Goal: Information Seeking & Learning: Learn about a topic

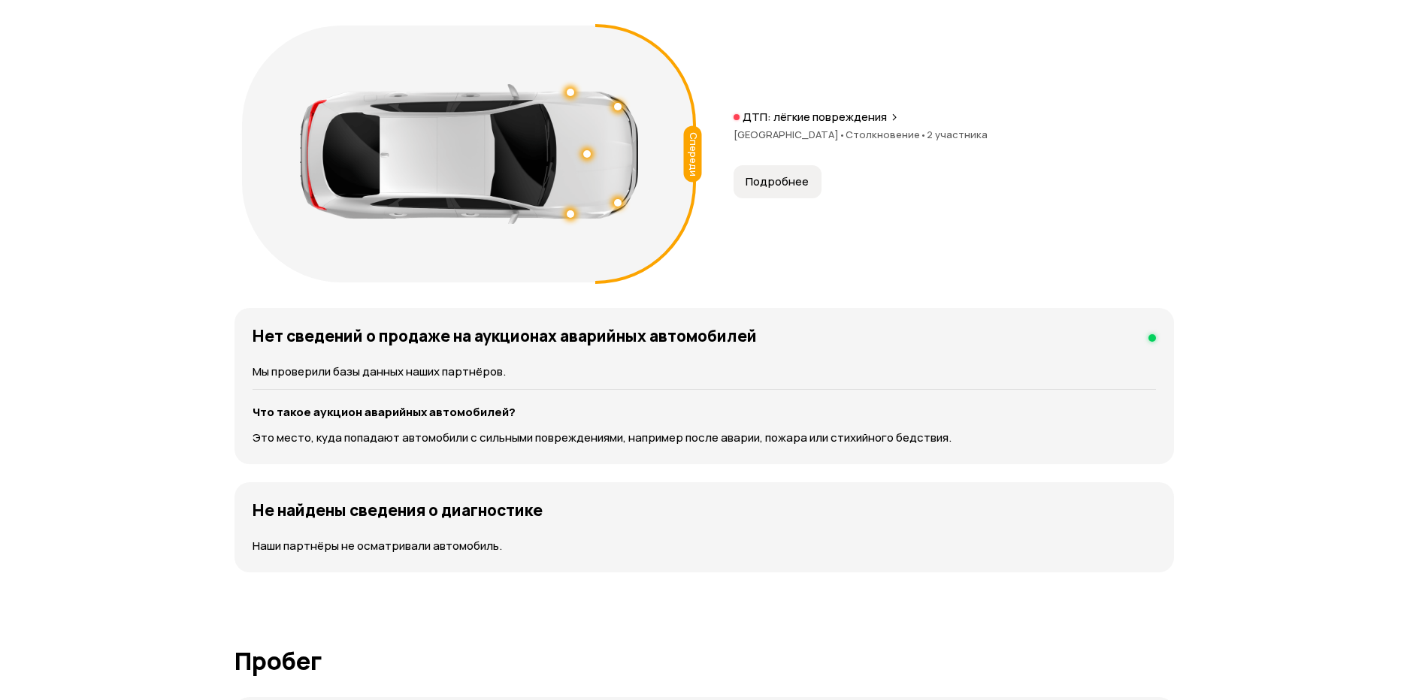
scroll to position [1755, 0]
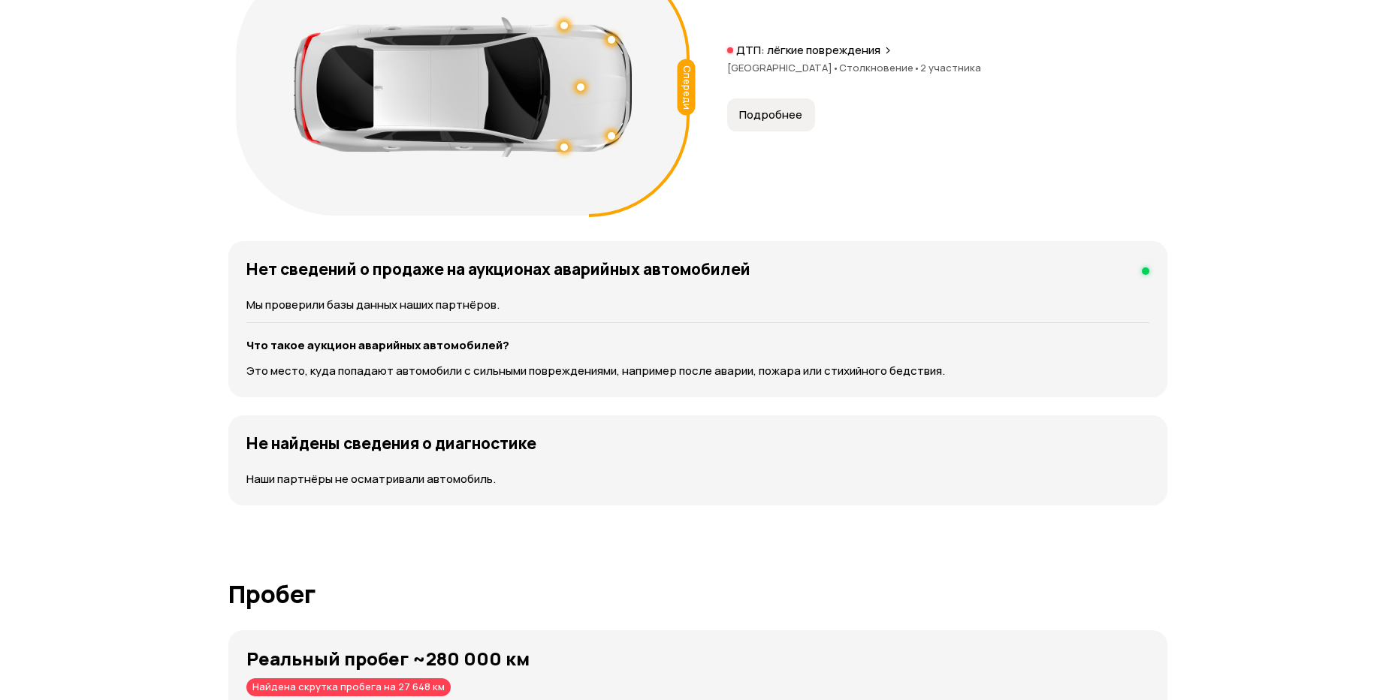
click at [799, 113] on span "Подробнее" at bounding box center [770, 114] width 63 height 15
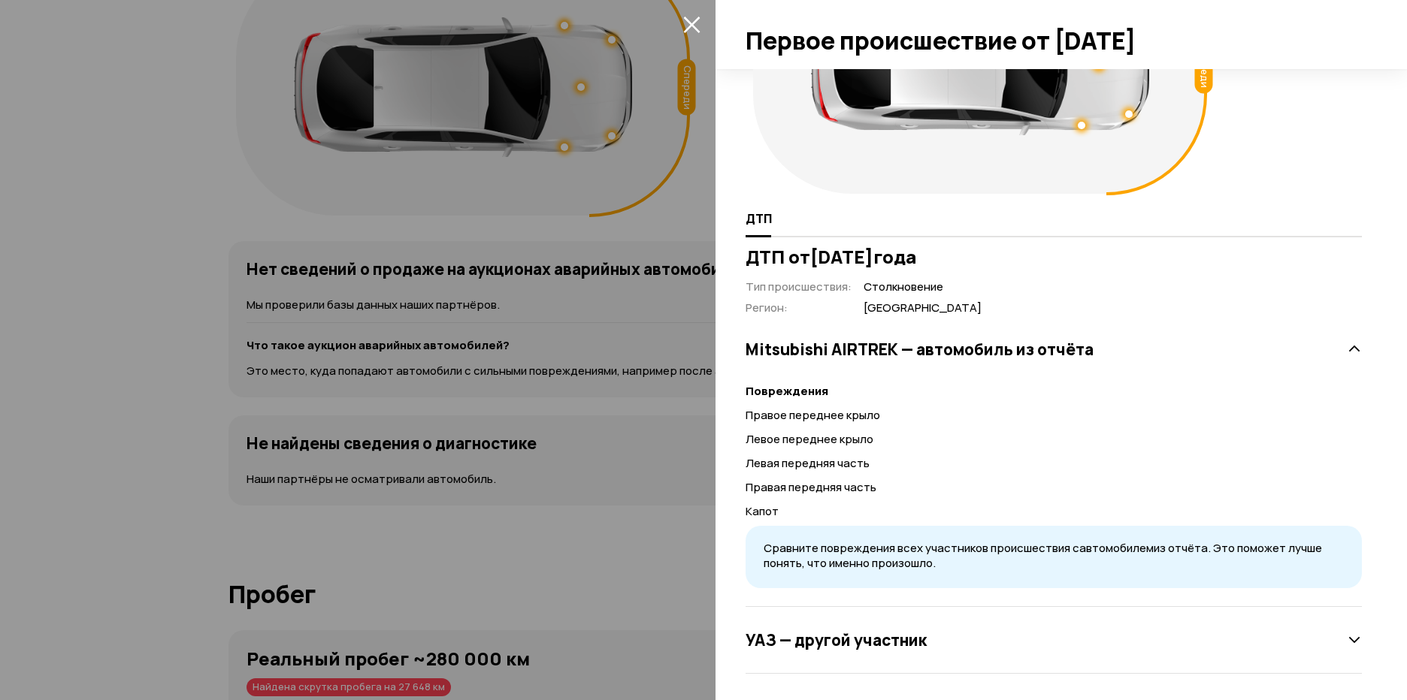
scroll to position [144, 0]
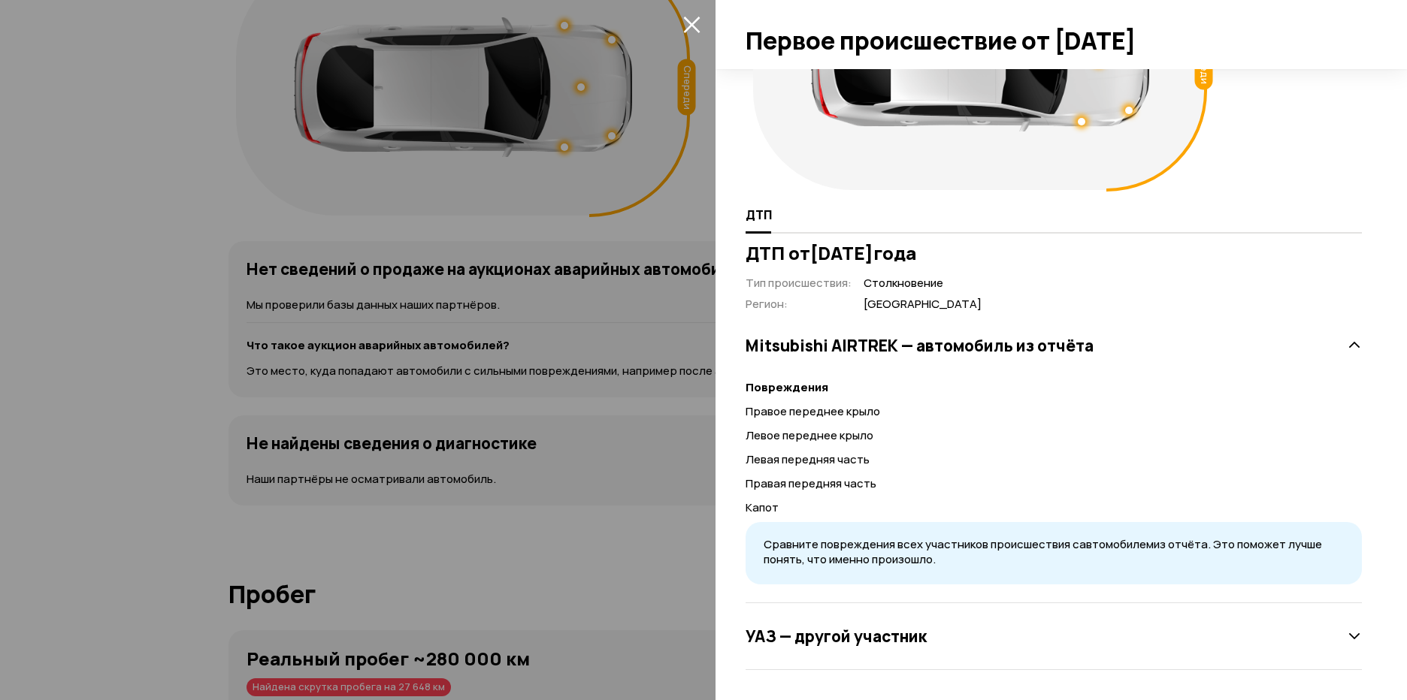
click at [1347, 641] on icon at bounding box center [1354, 636] width 15 height 15
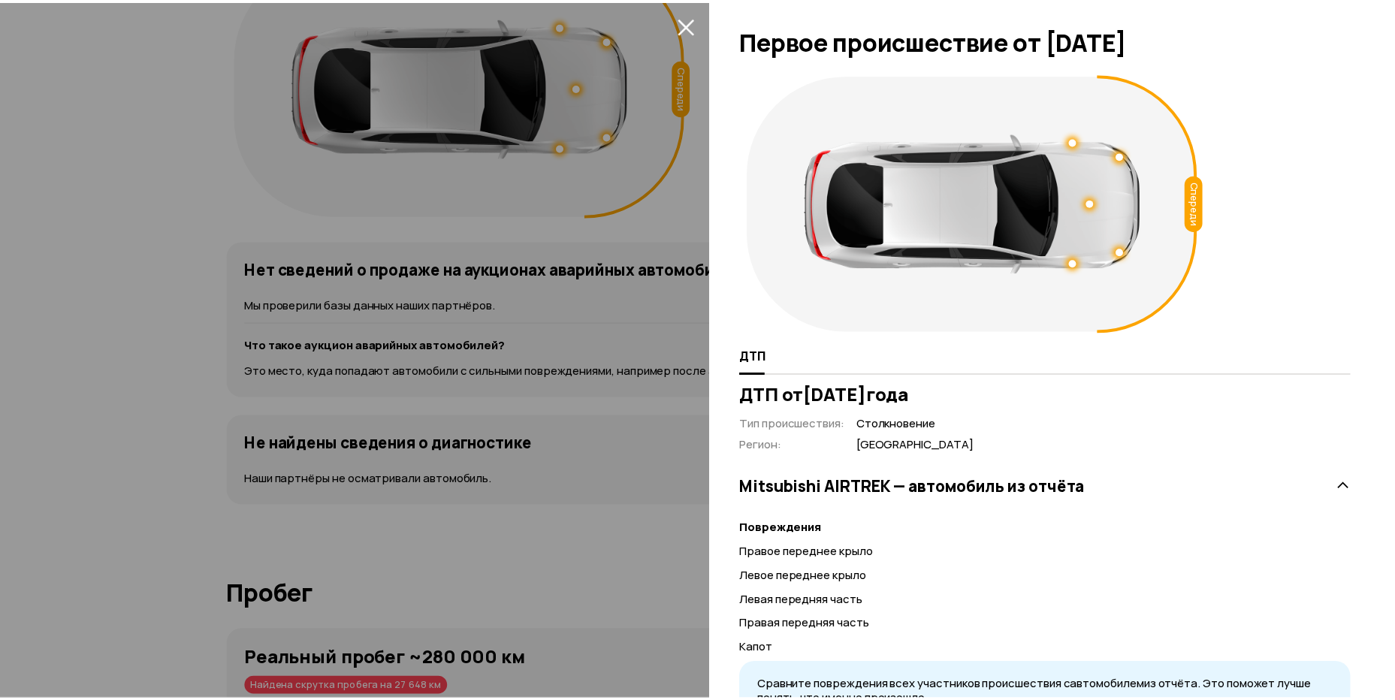
scroll to position [0, 0]
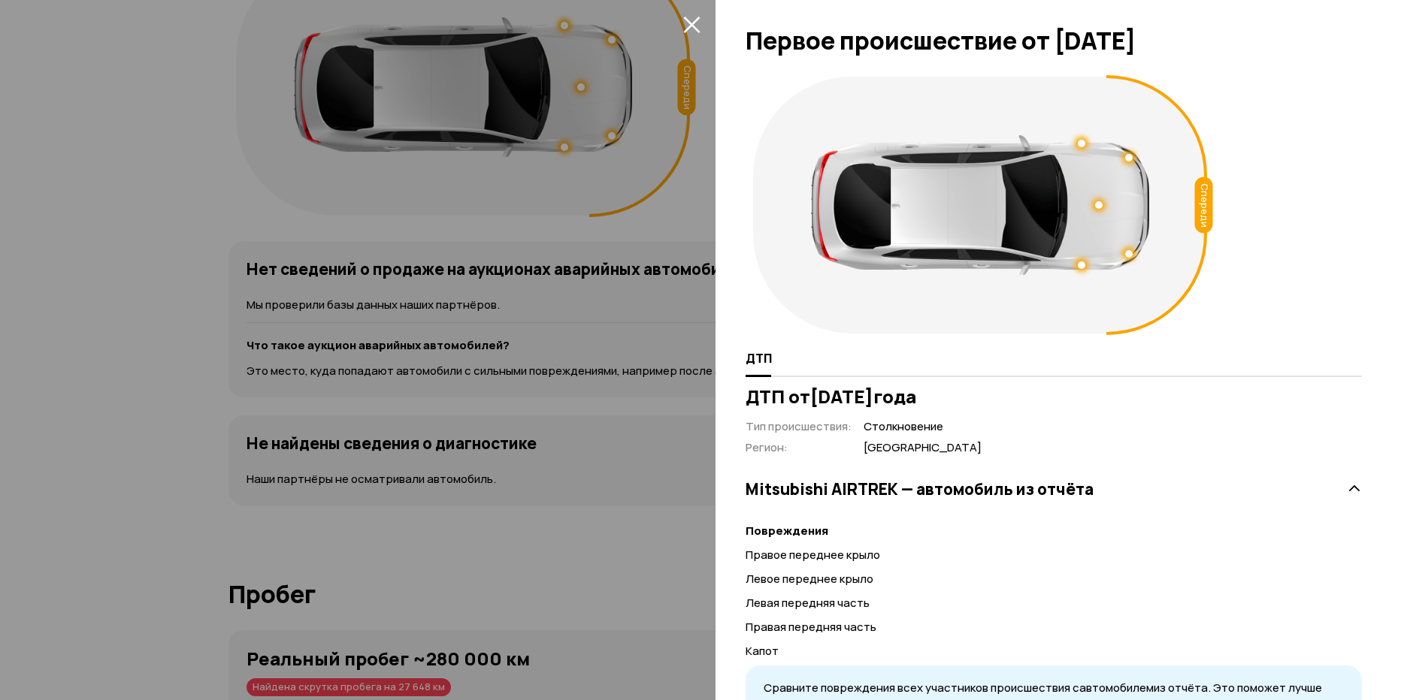
click at [683, 23] on icon "закрыть" at bounding box center [691, 24] width 17 height 17
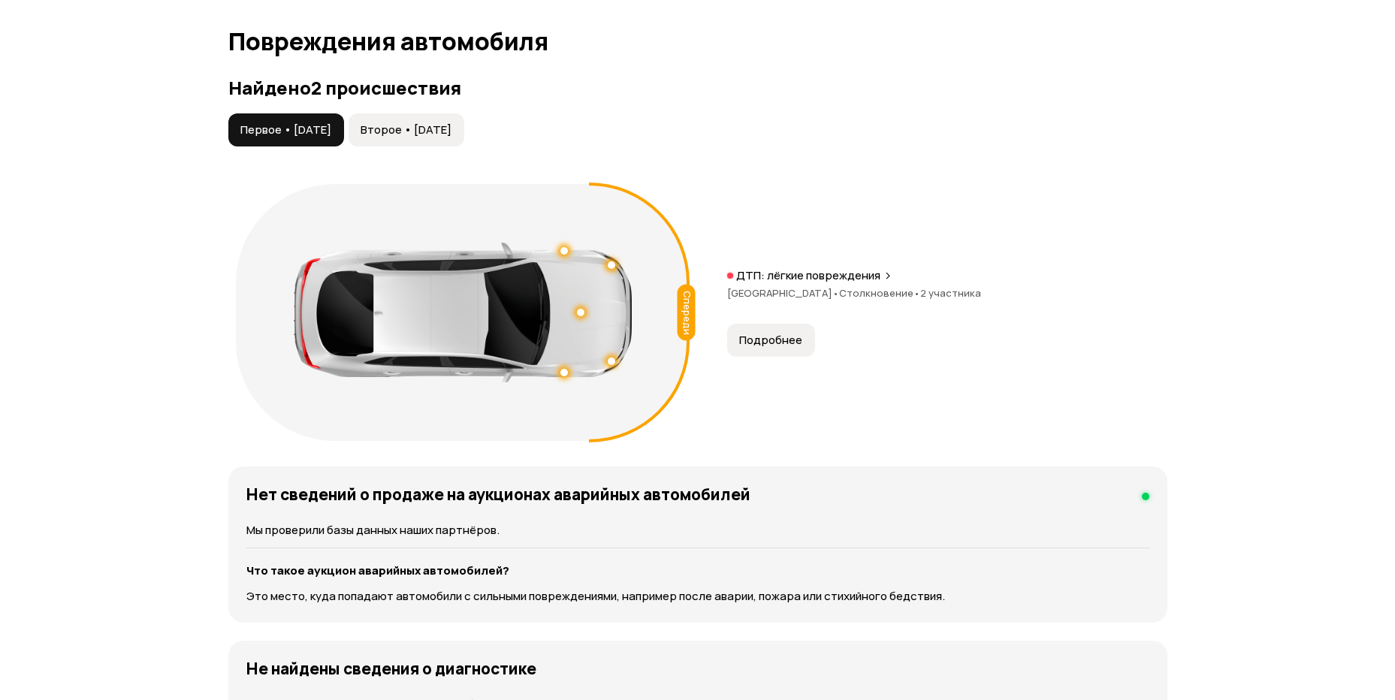
scroll to position [1454, 0]
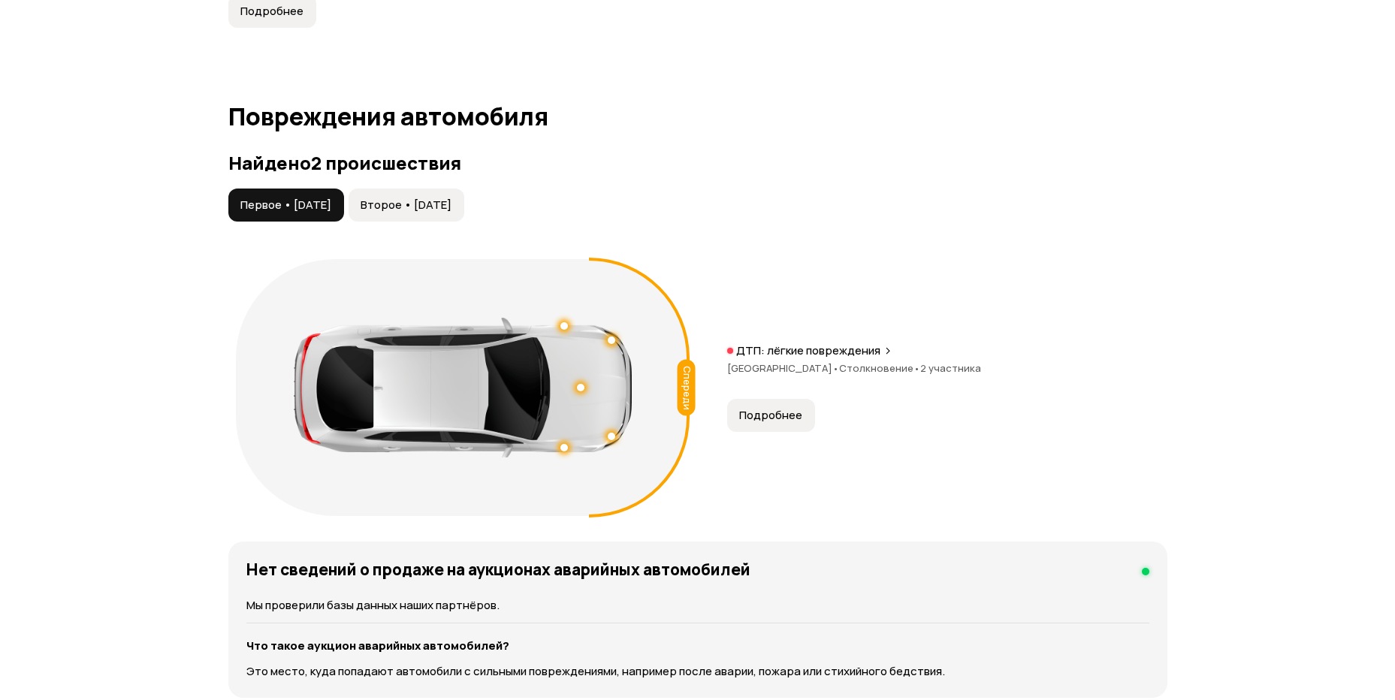
click at [464, 196] on button "Второе • [DATE]" at bounding box center [407, 205] width 116 height 33
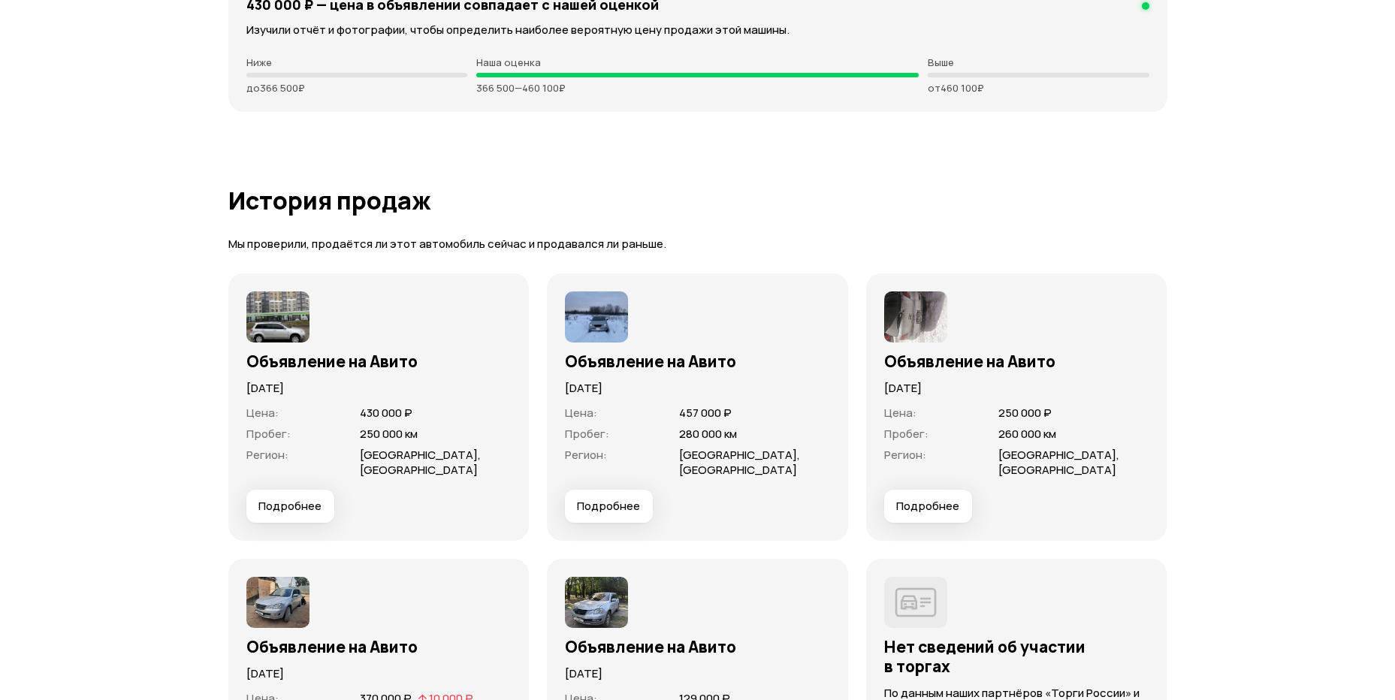
scroll to position [4178, 0]
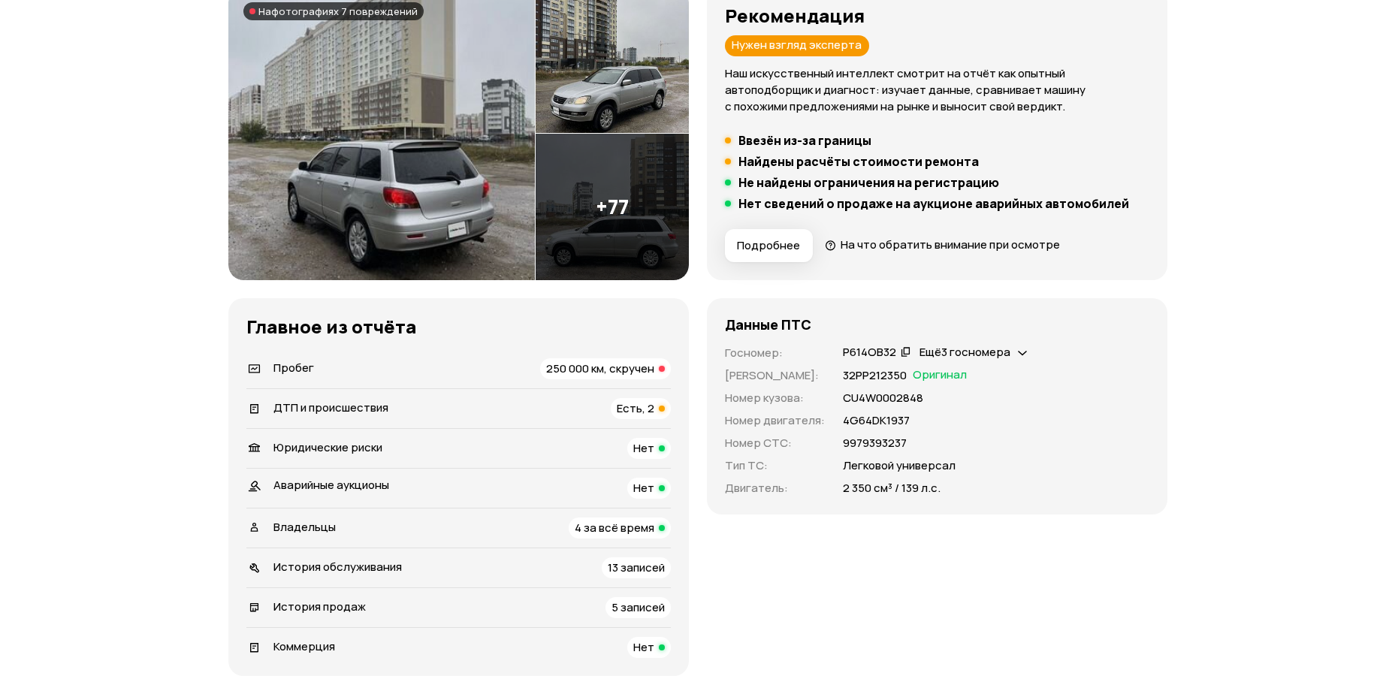
scroll to position [0, 0]
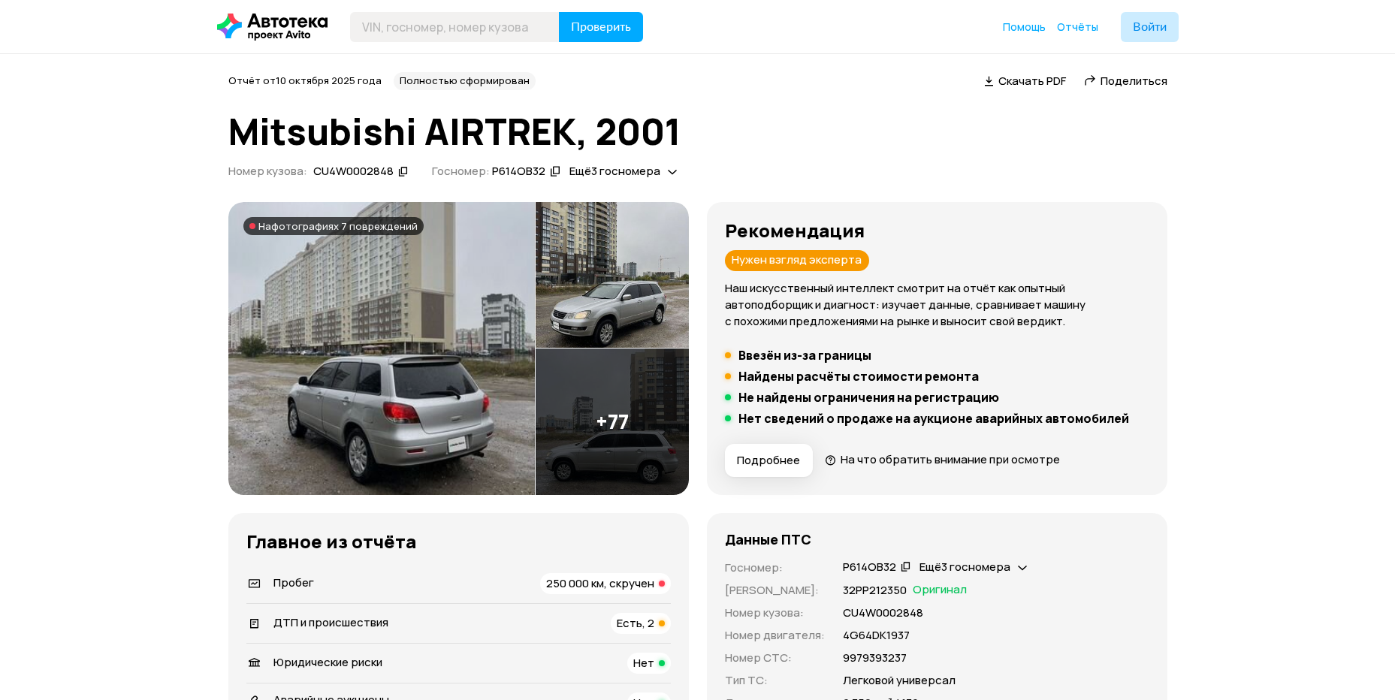
click at [661, 172] on div "Ещё 3 госномера" at bounding box center [623, 172] width 115 height 16
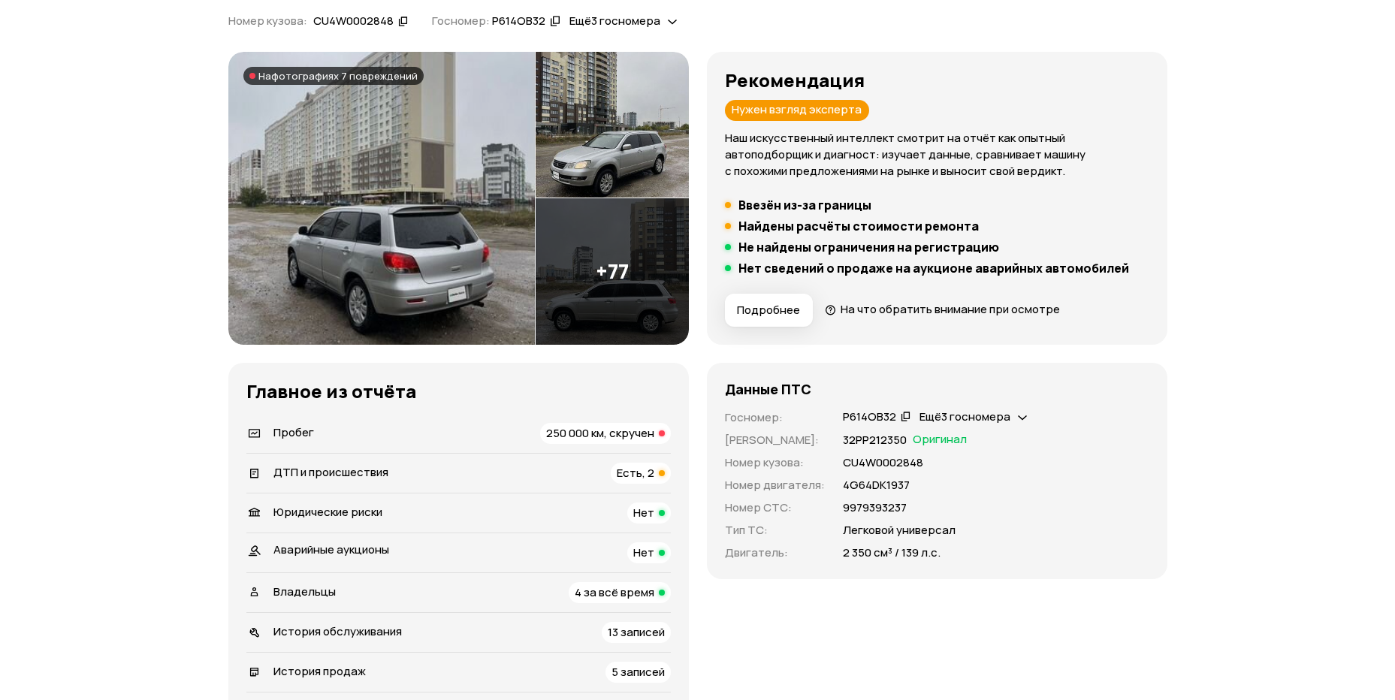
scroll to position [225, 0]
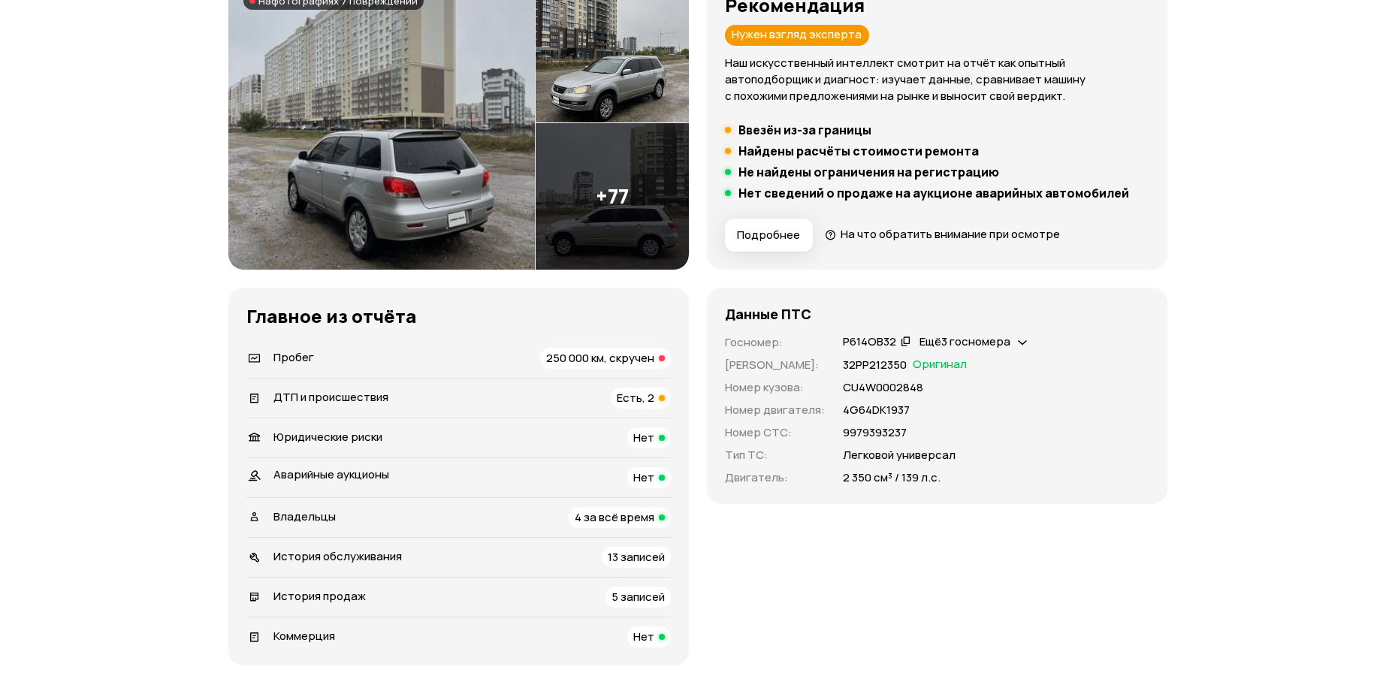
click at [777, 310] on h4 "Данные ПТС" at bounding box center [768, 314] width 86 height 17
click at [787, 312] on h4 "Данные ПТС" at bounding box center [768, 314] width 86 height 17
click at [785, 312] on h4 "Данные ПТС" at bounding box center [768, 314] width 86 height 17
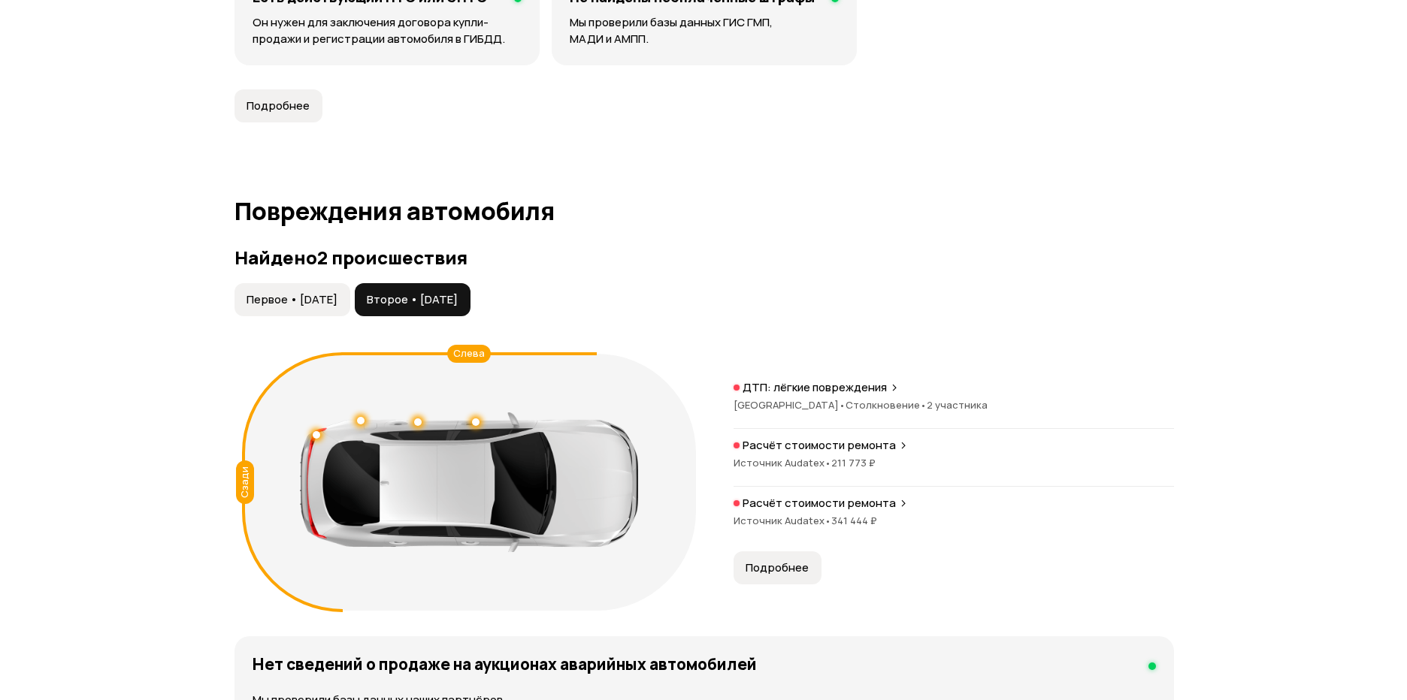
scroll to position [1374, 0]
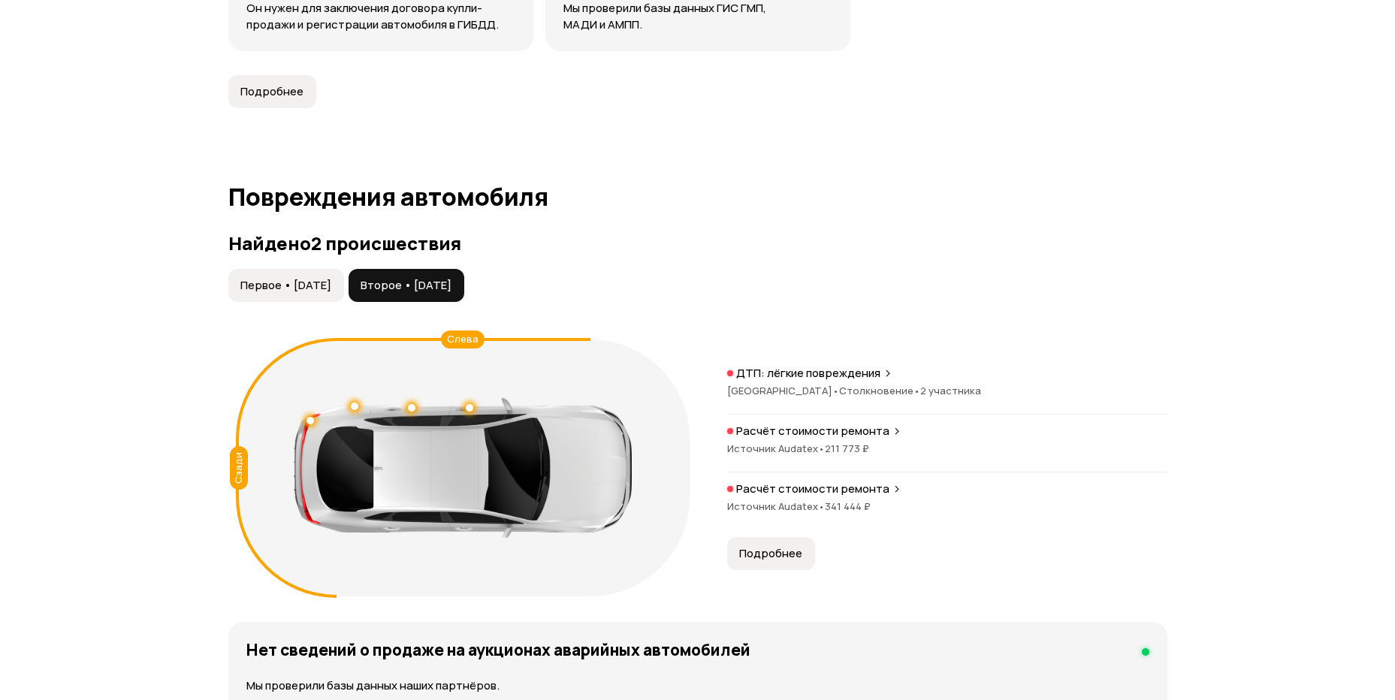
click at [972, 380] on div "ДТП: лёгкие повреждения" at bounding box center [947, 373] width 440 height 15
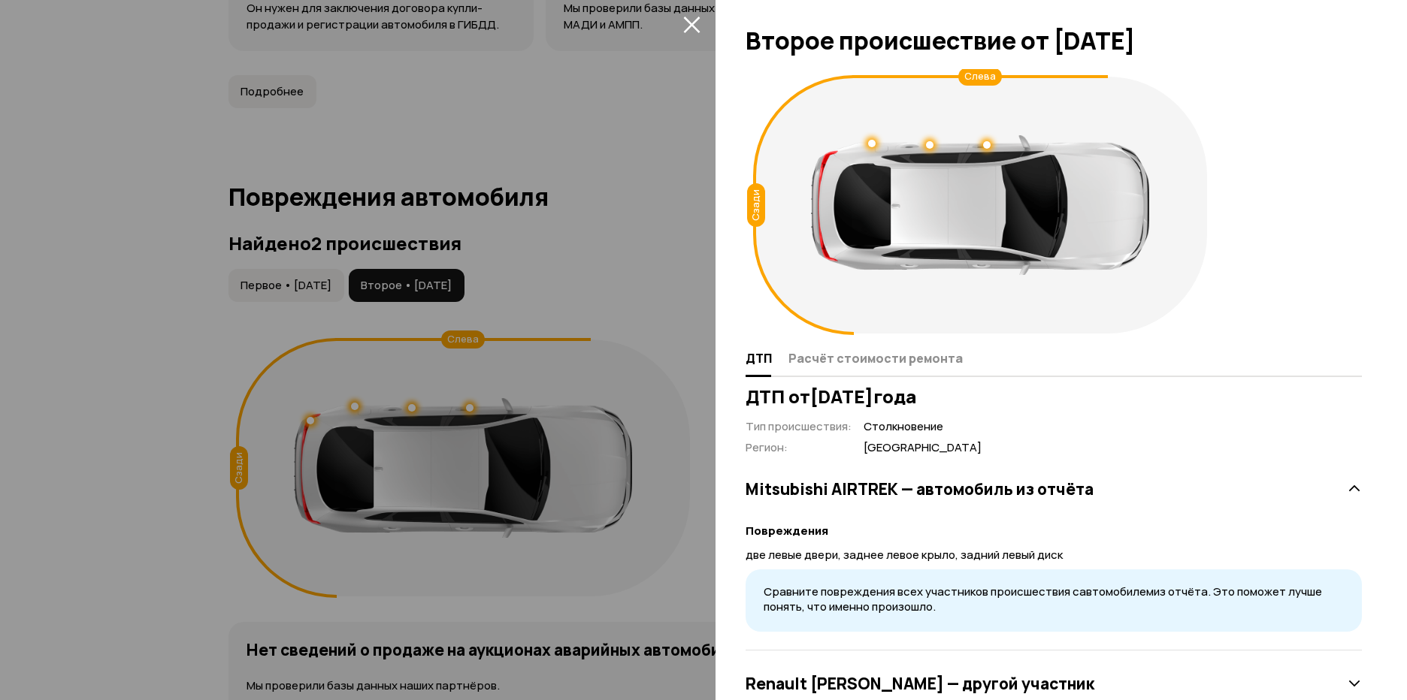
scroll to position [47, 0]
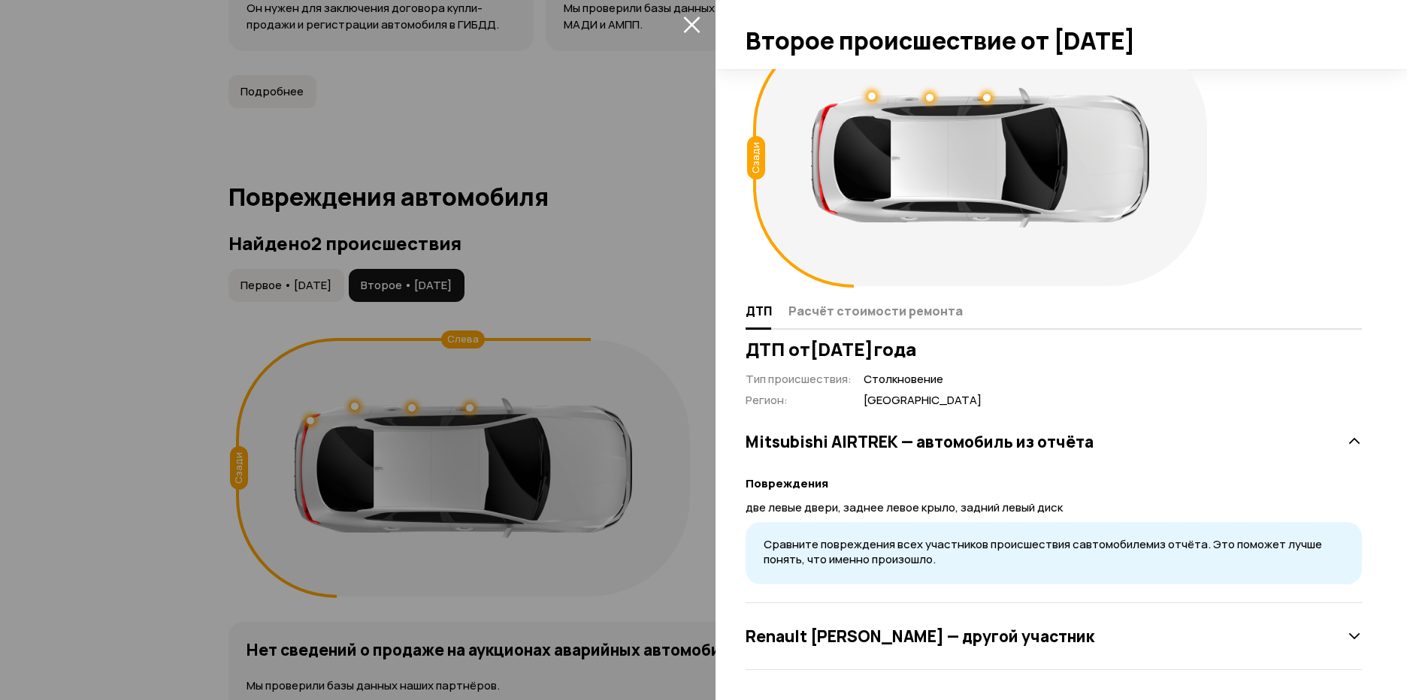
click at [1326, 643] on div "Renault [PERSON_NAME] — другой участник" at bounding box center [1053, 636] width 616 height 30
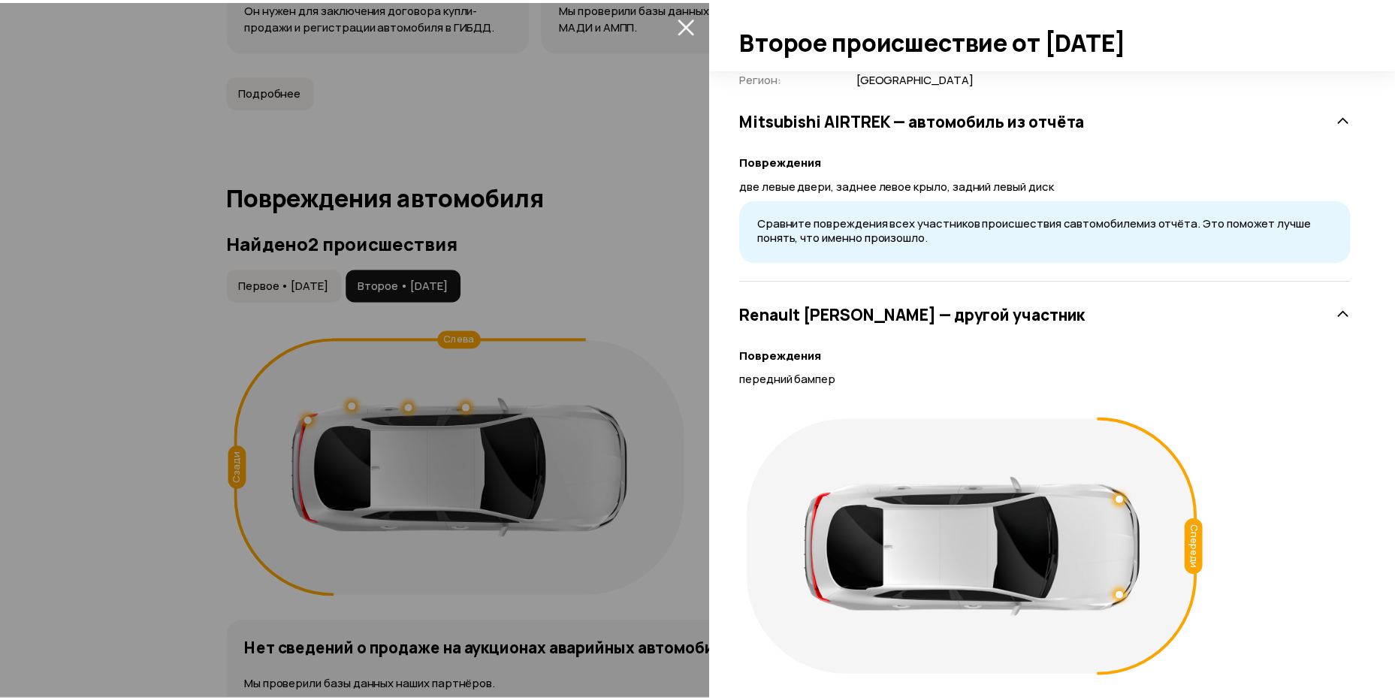
scroll to position [407, 0]
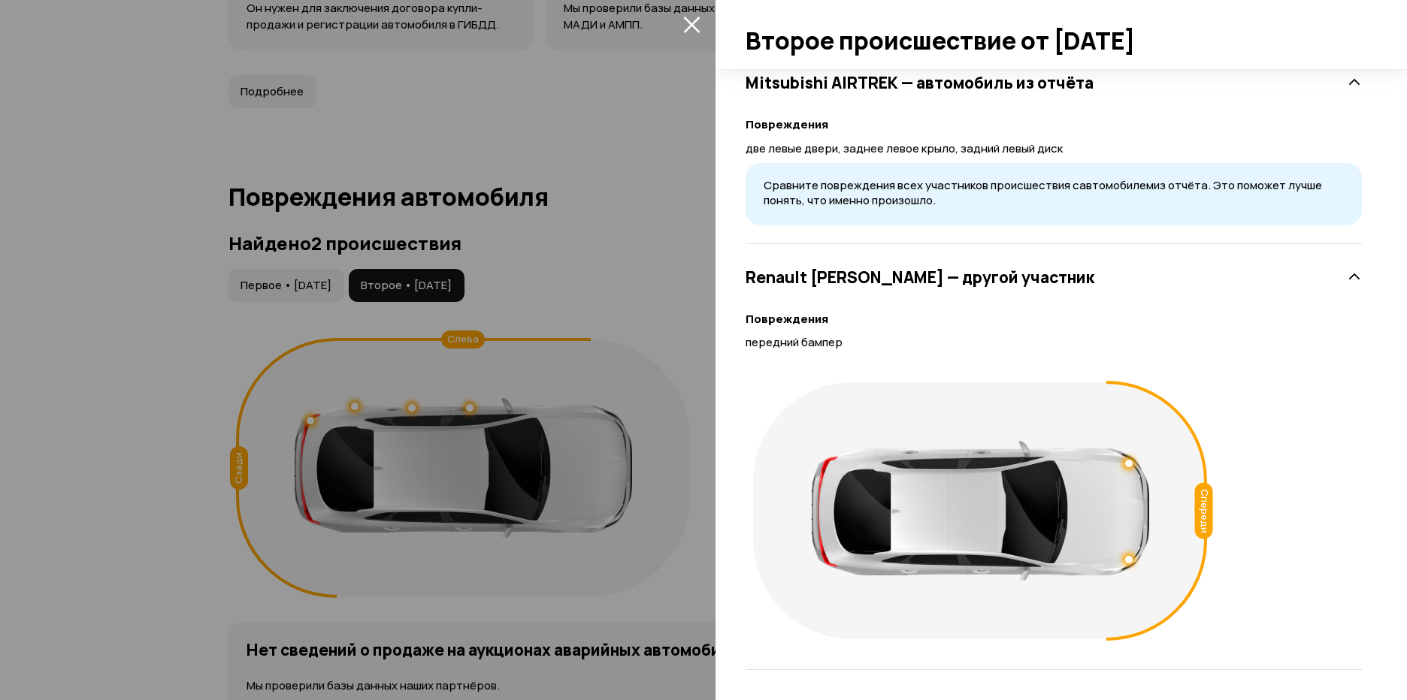
click at [697, 22] on icon "закрыть" at bounding box center [691, 24] width 17 height 17
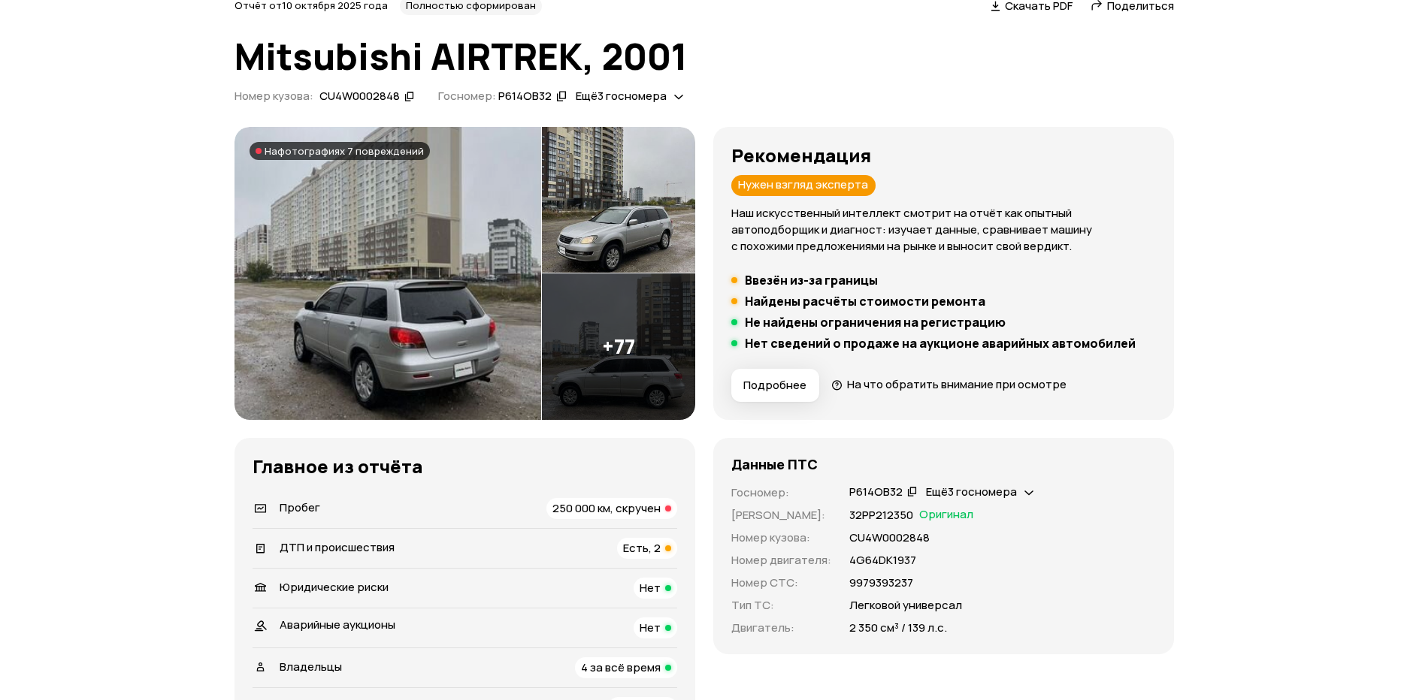
scroll to position [46, 0]
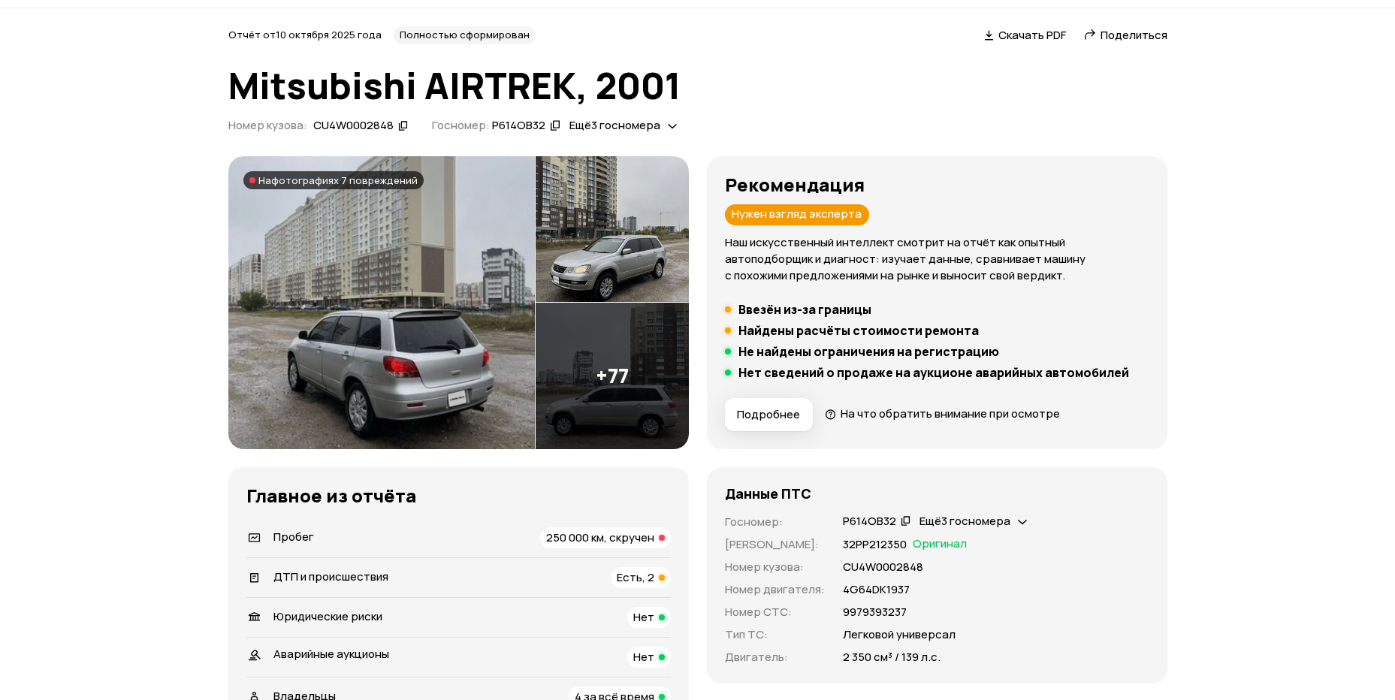
click at [622, 354] on img at bounding box center [612, 376] width 153 height 147
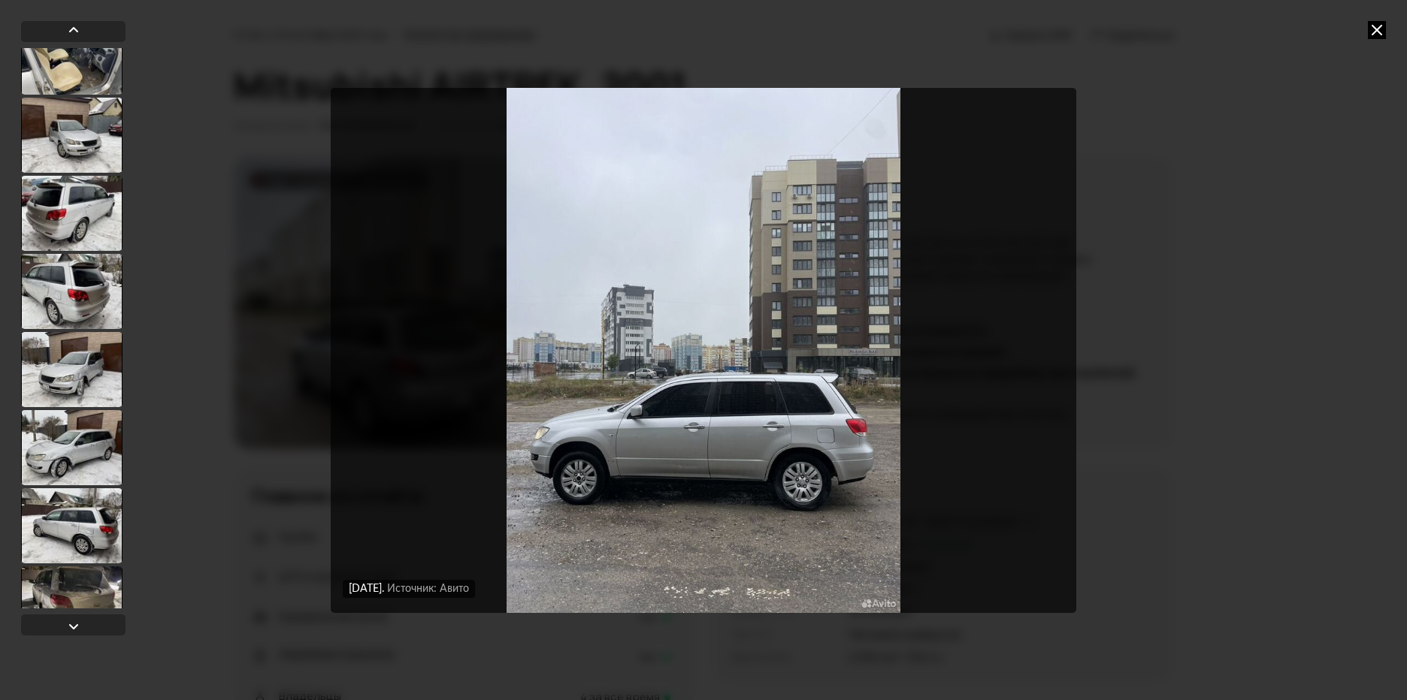
scroll to position [1353, 0]
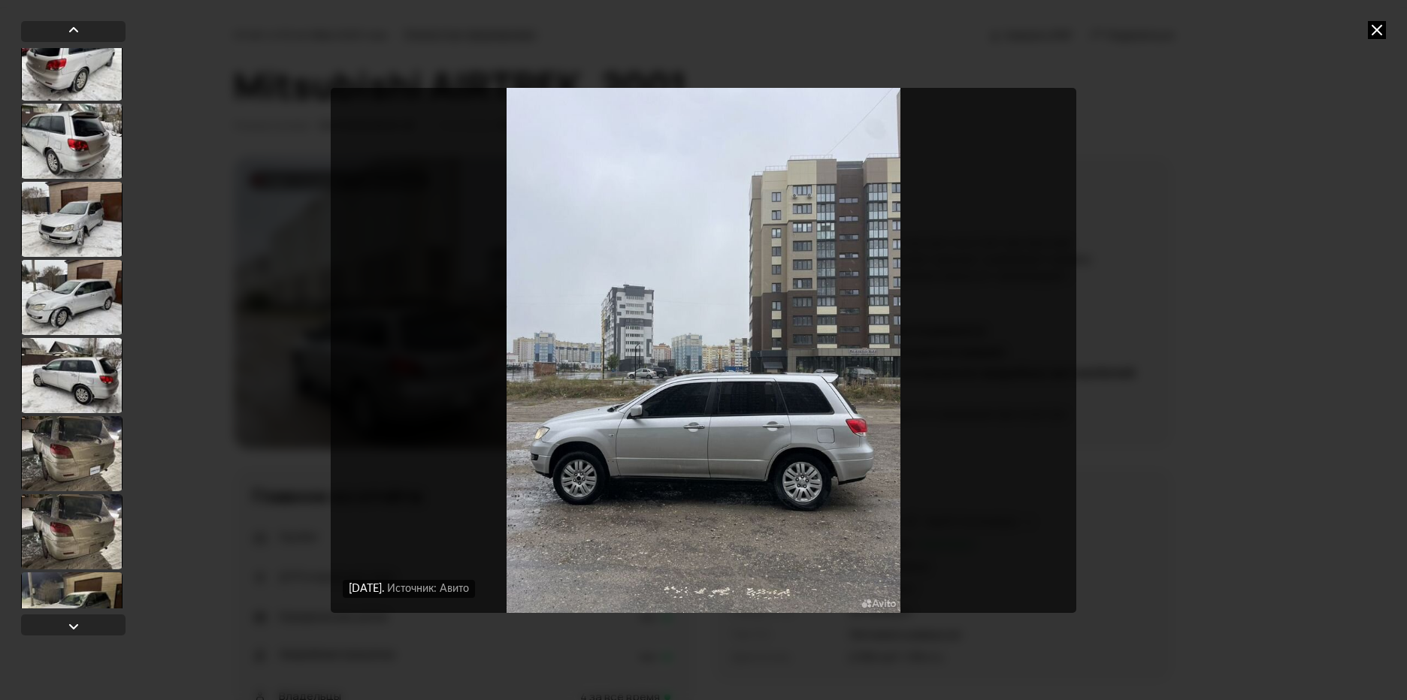
click at [85, 373] on div at bounding box center [71, 375] width 101 height 75
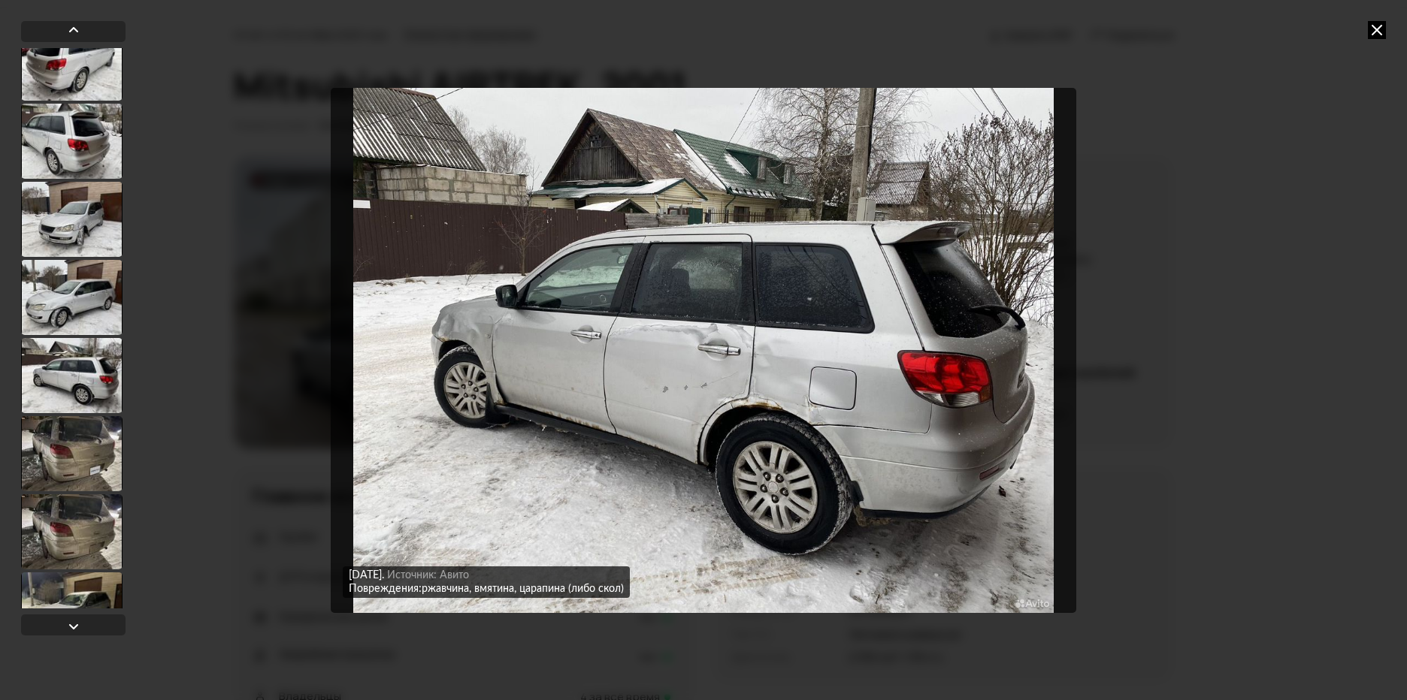
scroll to position [1351, 0]
click at [816, 381] on img "Go to Slide 22" at bounding box center [703, 350] width 745 height 525
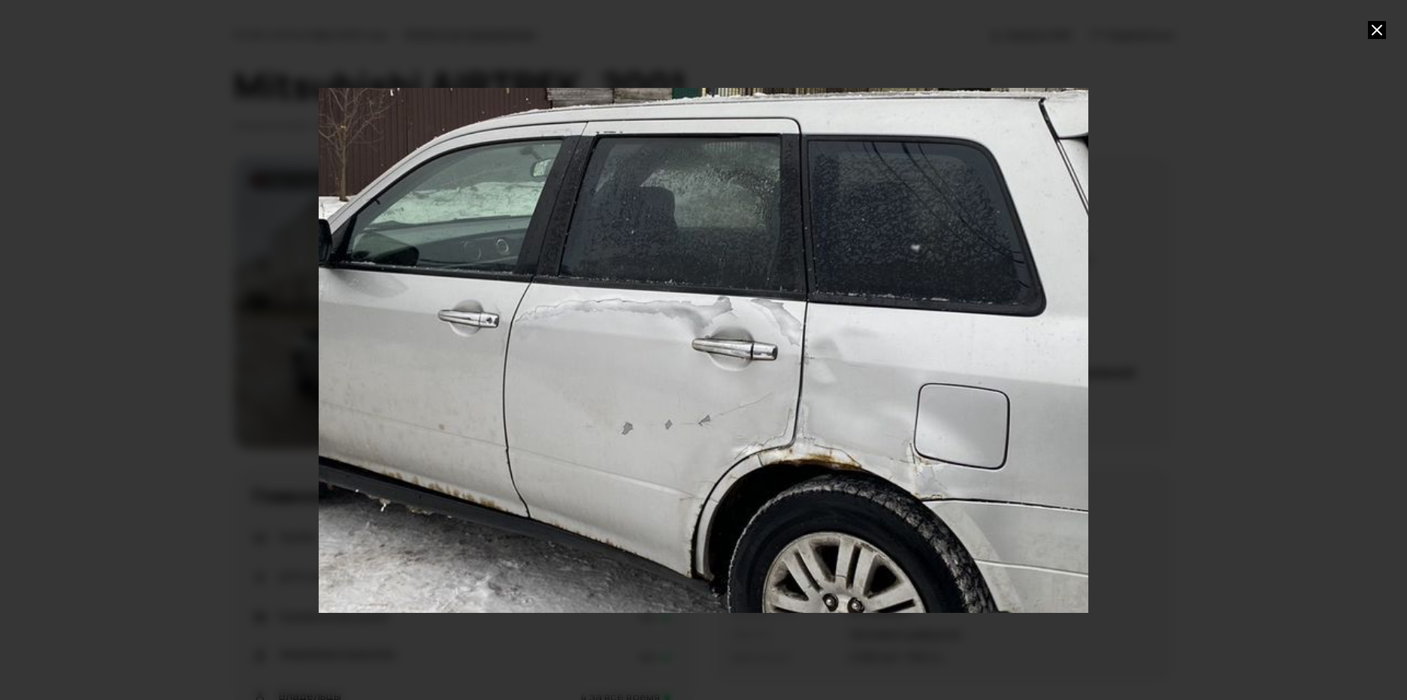
click at [612, 365] on div "Go to Slide 22" at bounding box center [703, 350] width 1539 height 1051
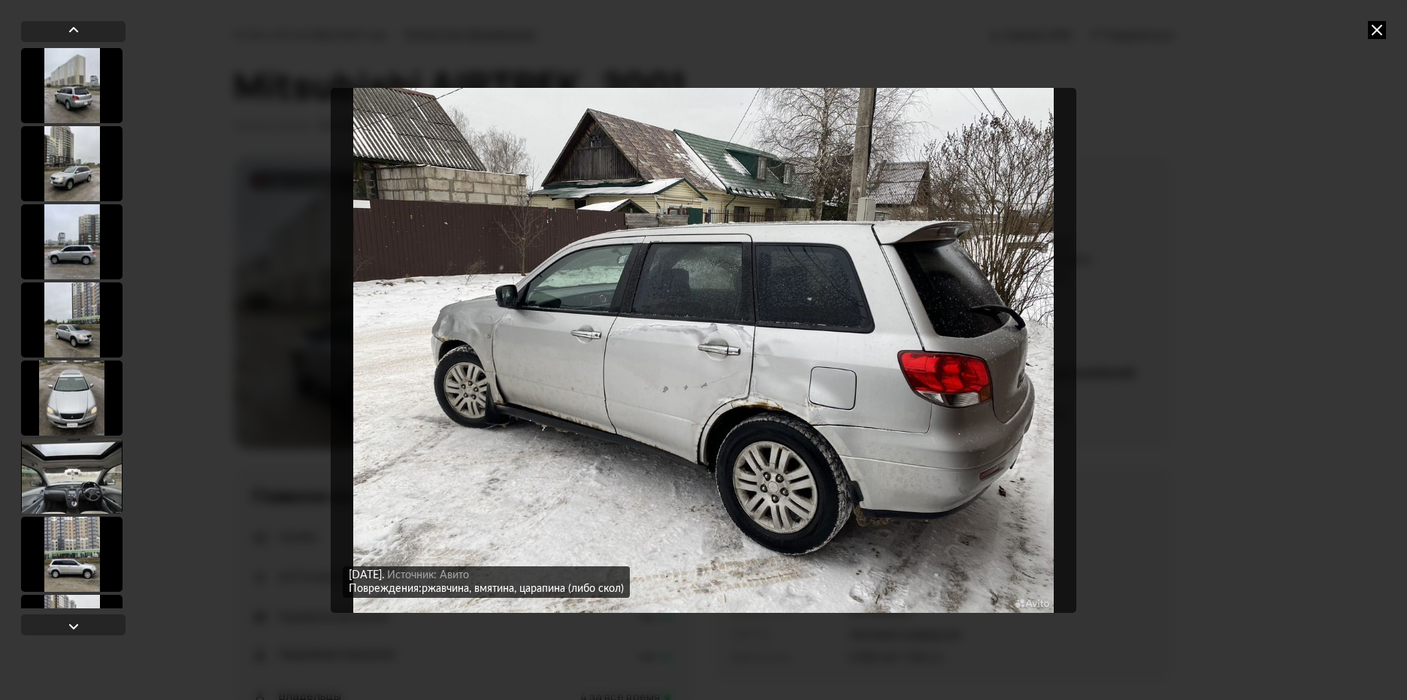
click at [464, 328] on img "Go to Slide 22" at bounding box center [703, 350] width 745 height 525
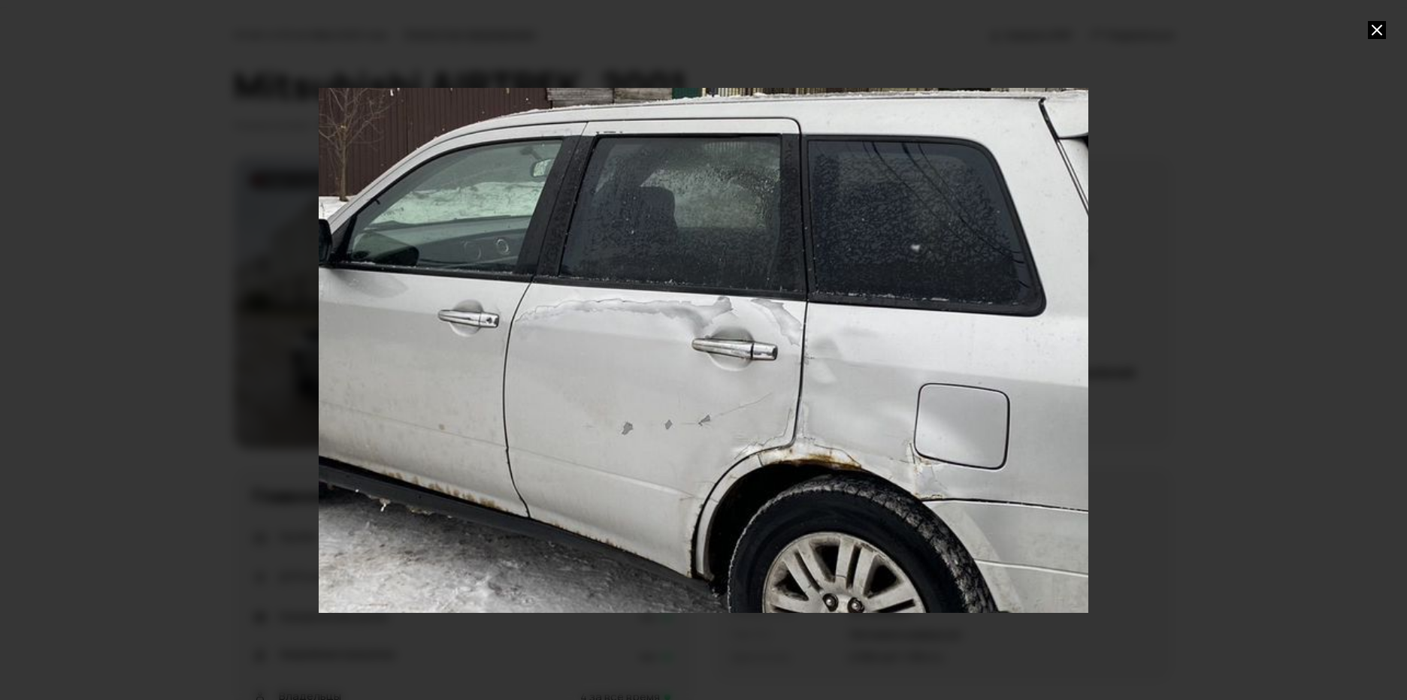
click at [398, 318] on div "Go to Slide 22" at bounding box center [703, 350] width 1539 height 1051
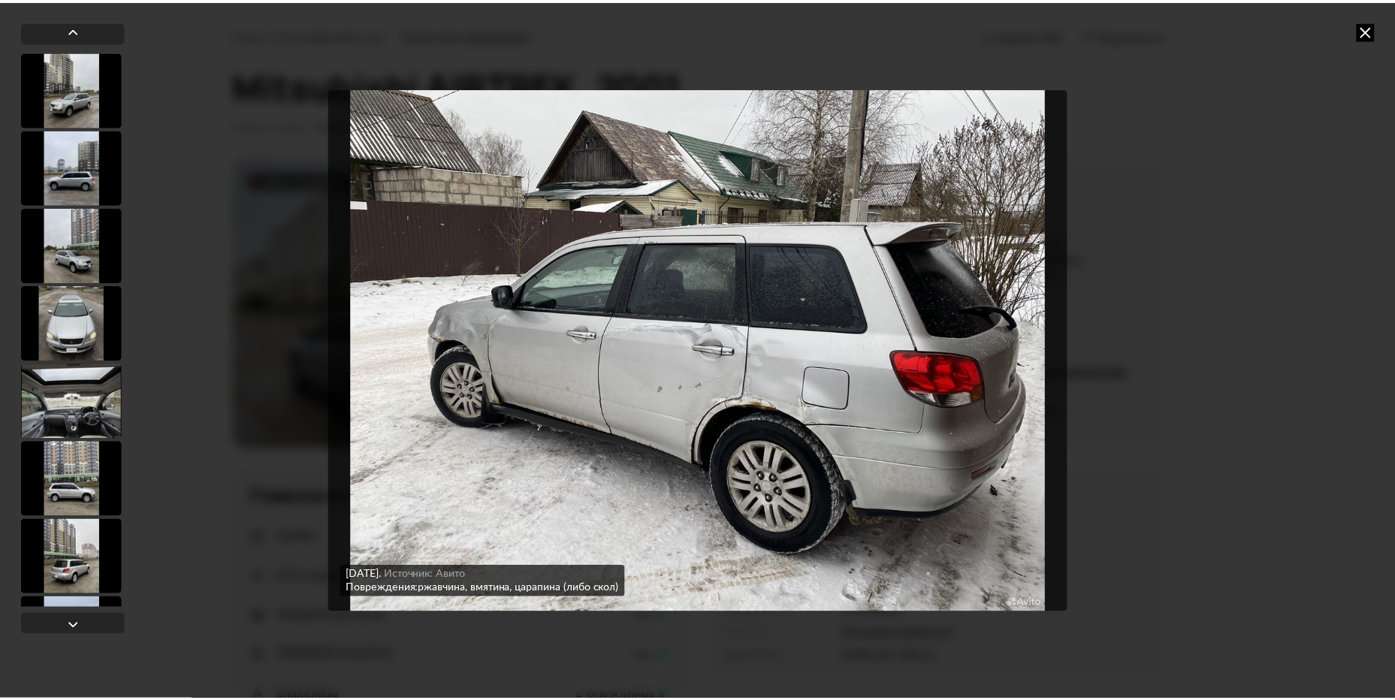
scroll to position [150, 0]
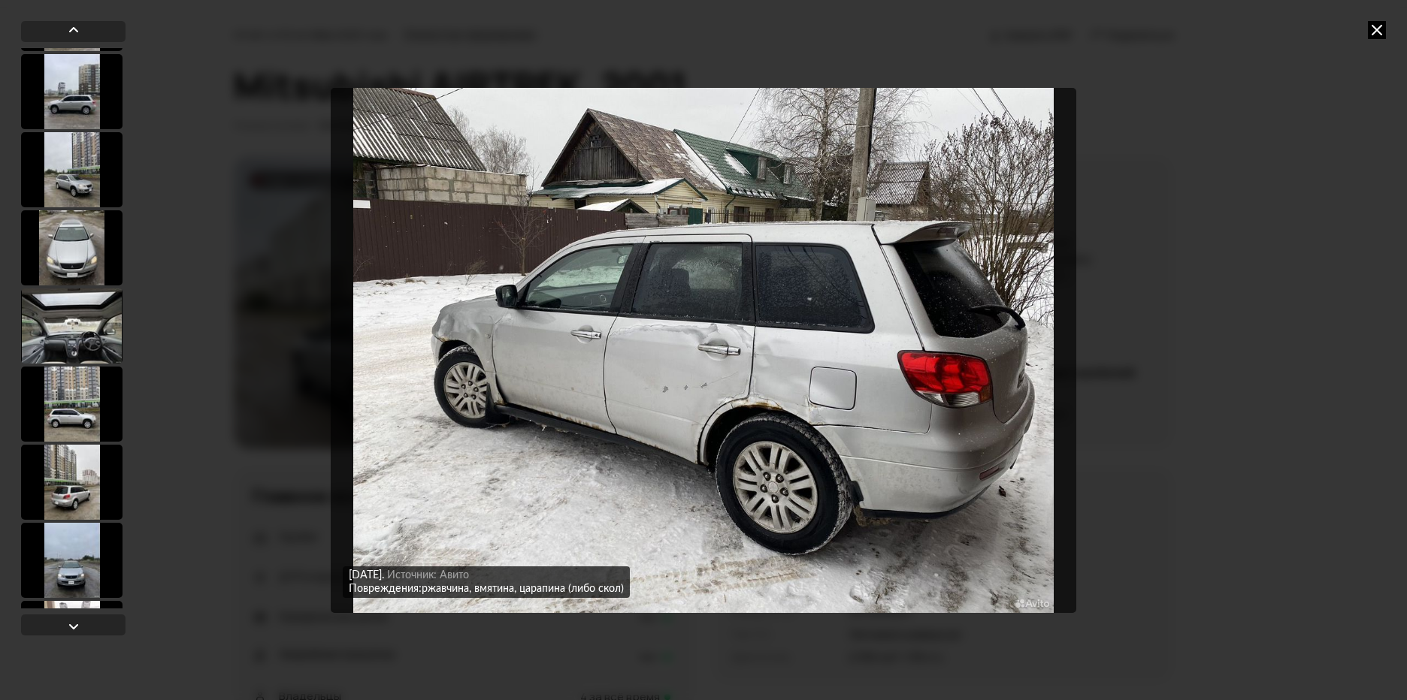
click at [65, 334] on div at bounding box center [71, 326] width 101 height 75
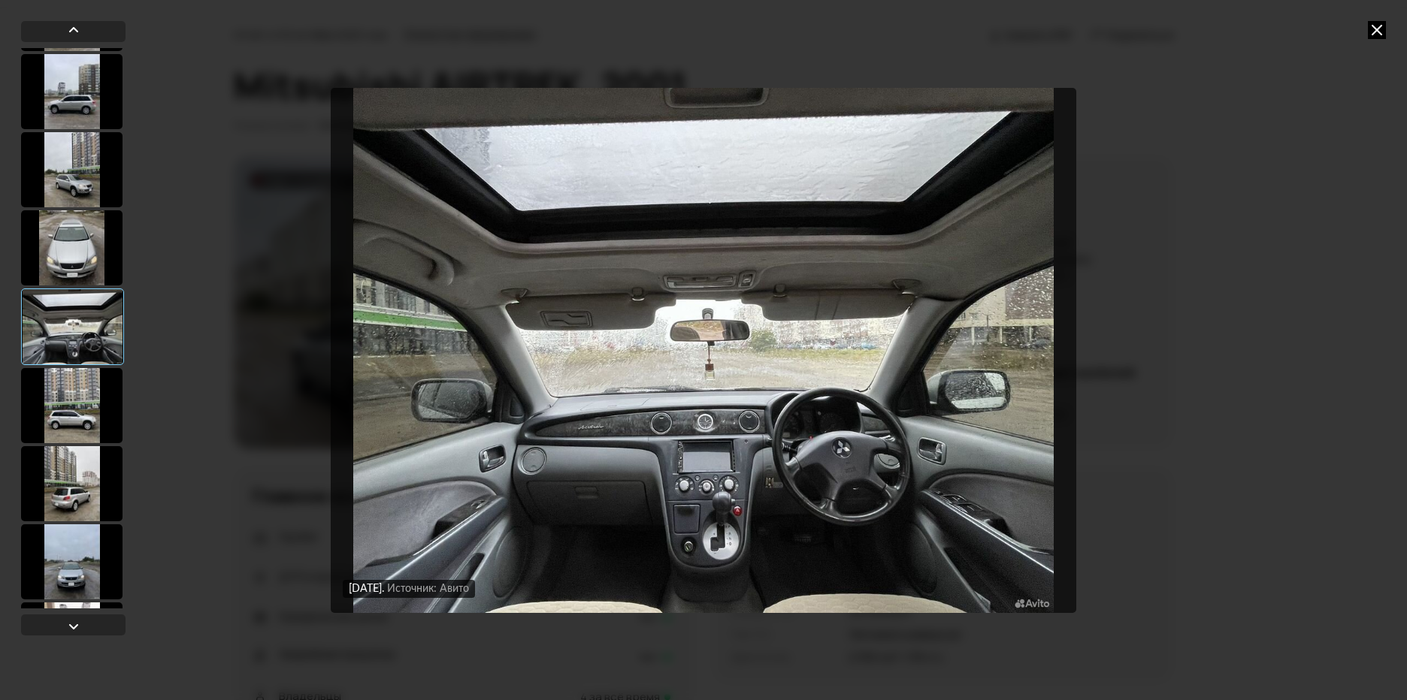
click at [1371, 26] on icon at bounding box center [1377, 30] width 18 height 18
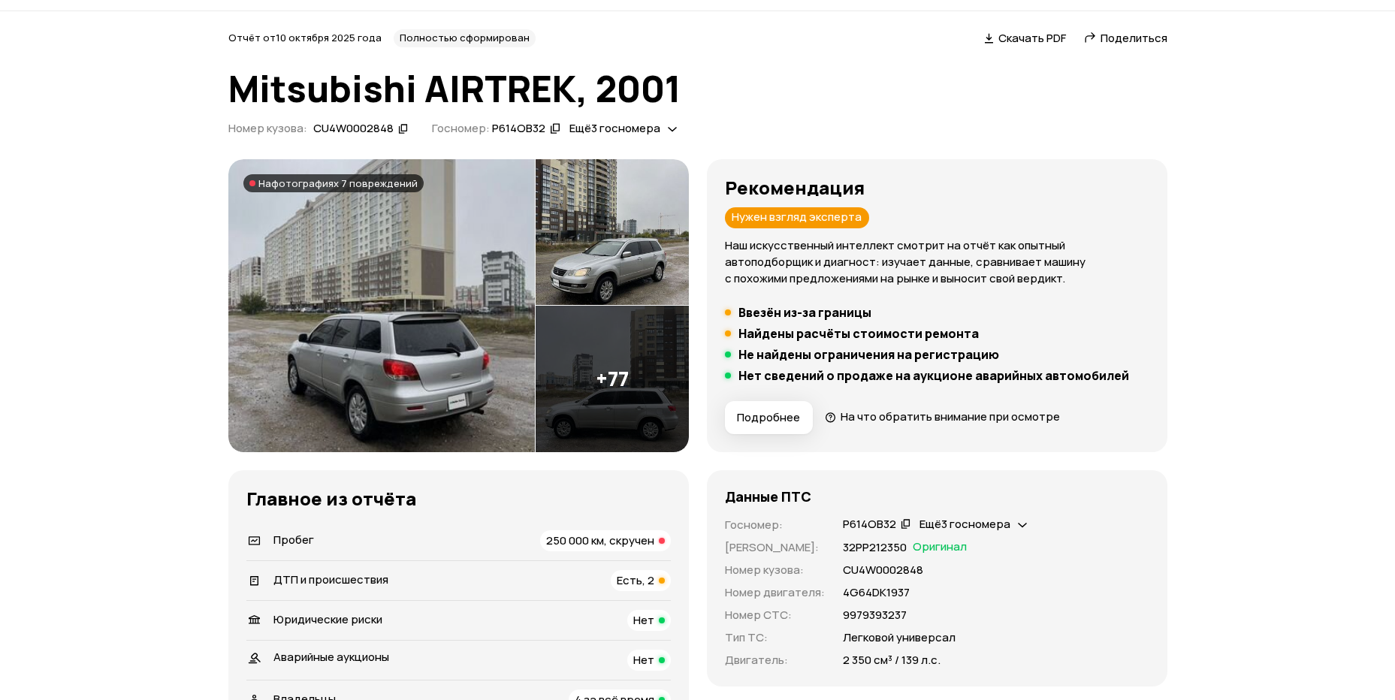
scroll to position [35, 0]
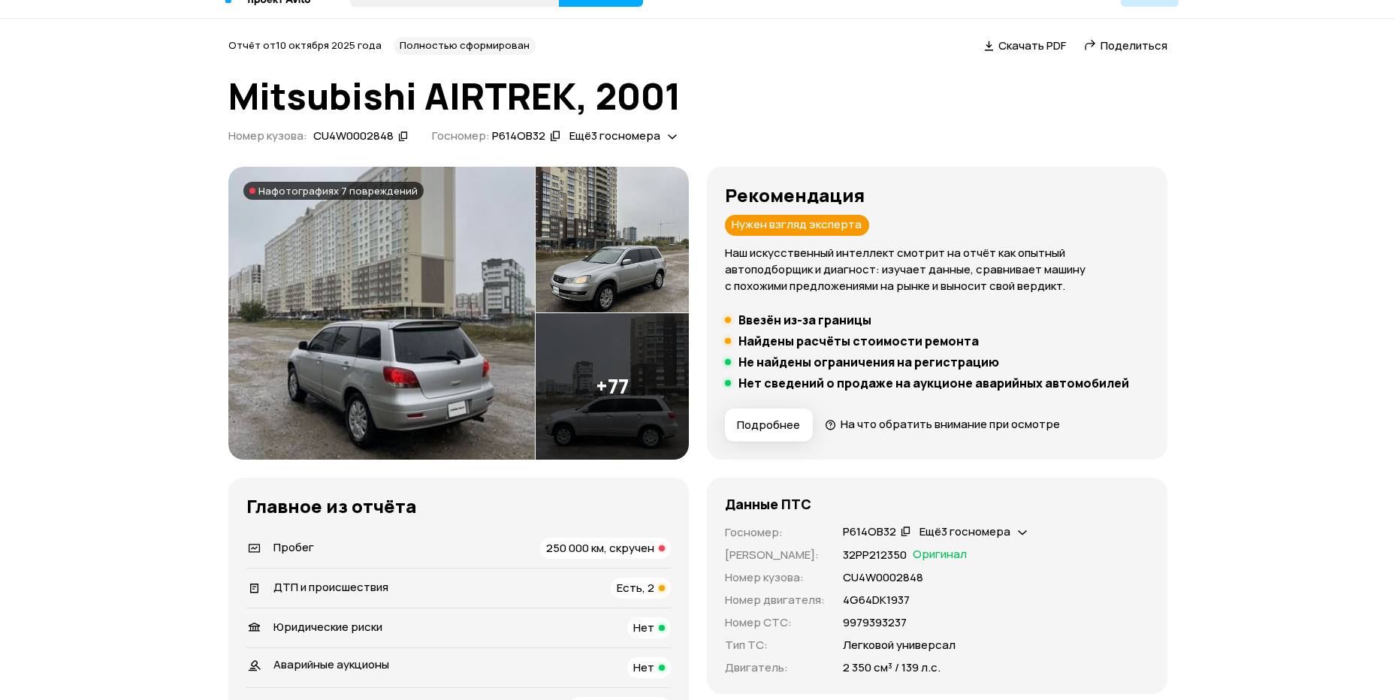
click at [622, 414] on img at bounding box center [612, 386] width 153 height 147
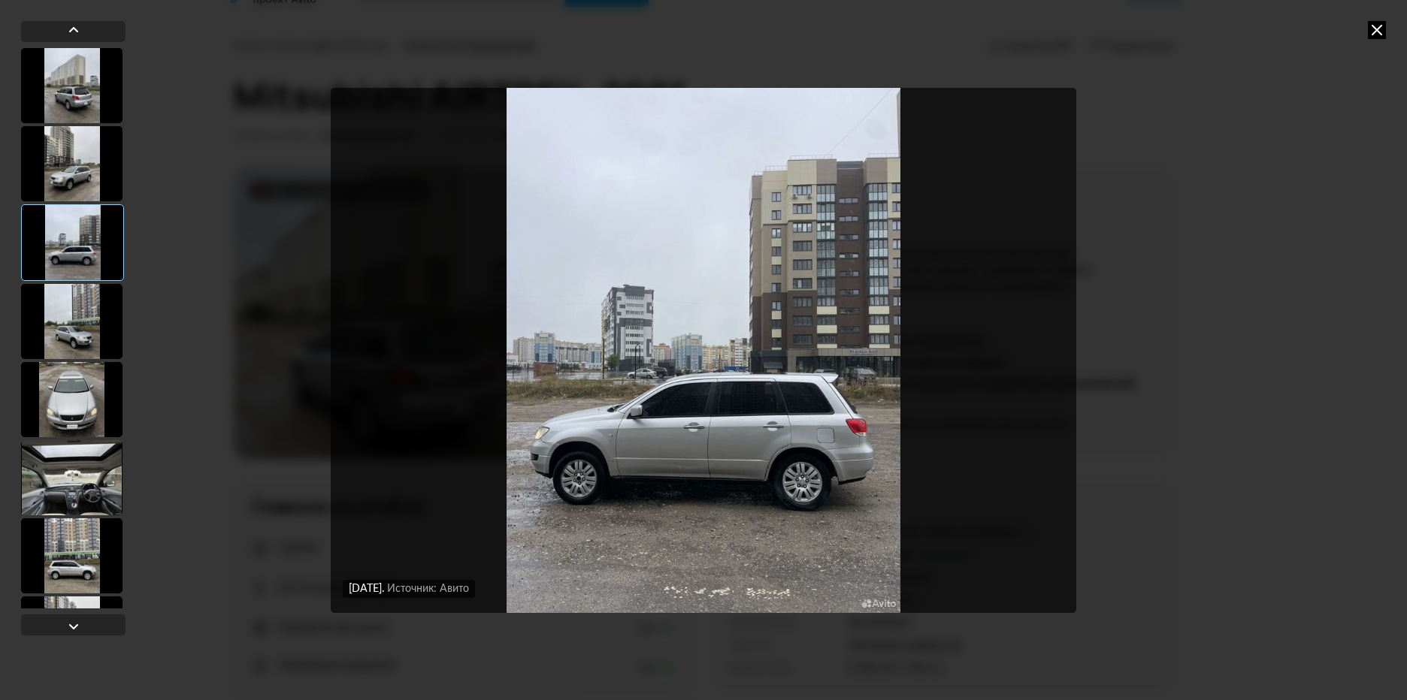
click at [1371, 24] on icon at bounding box center [1377, 30] width 18 height 18
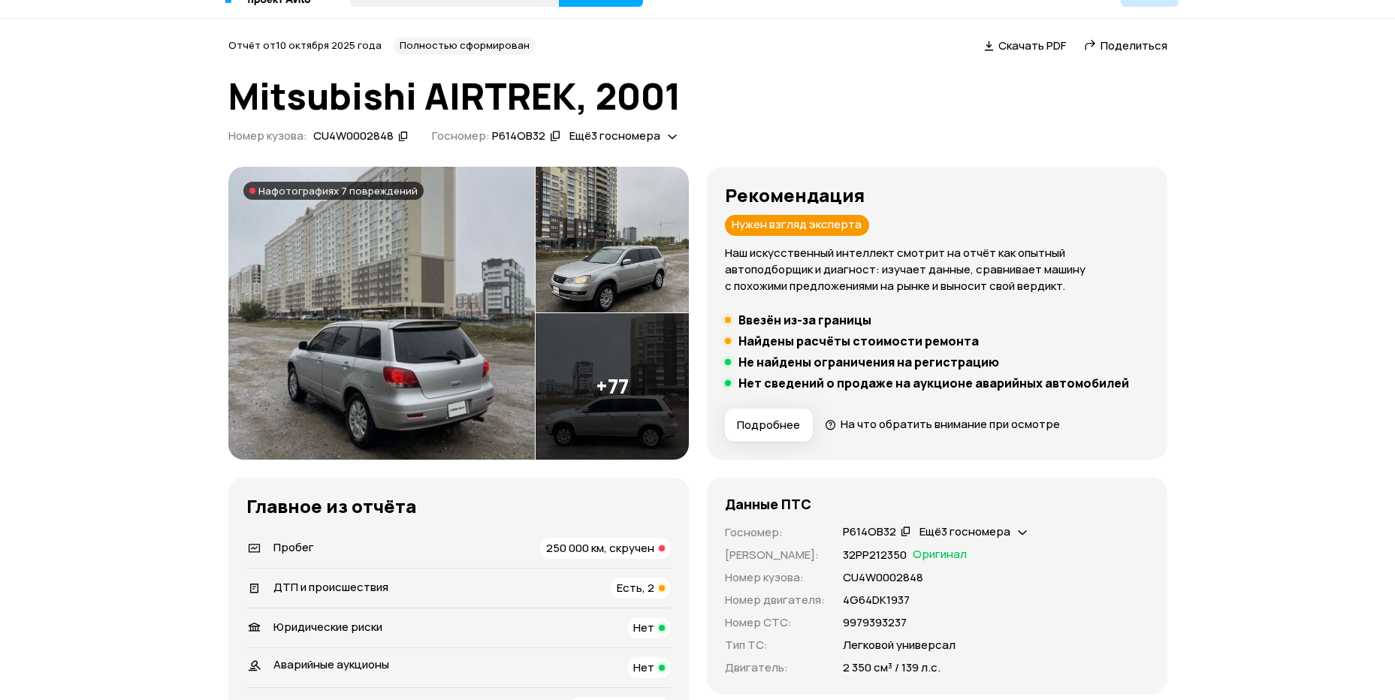
click at [611, 395] on img at bounding box center [612, 386] width 153 height 147
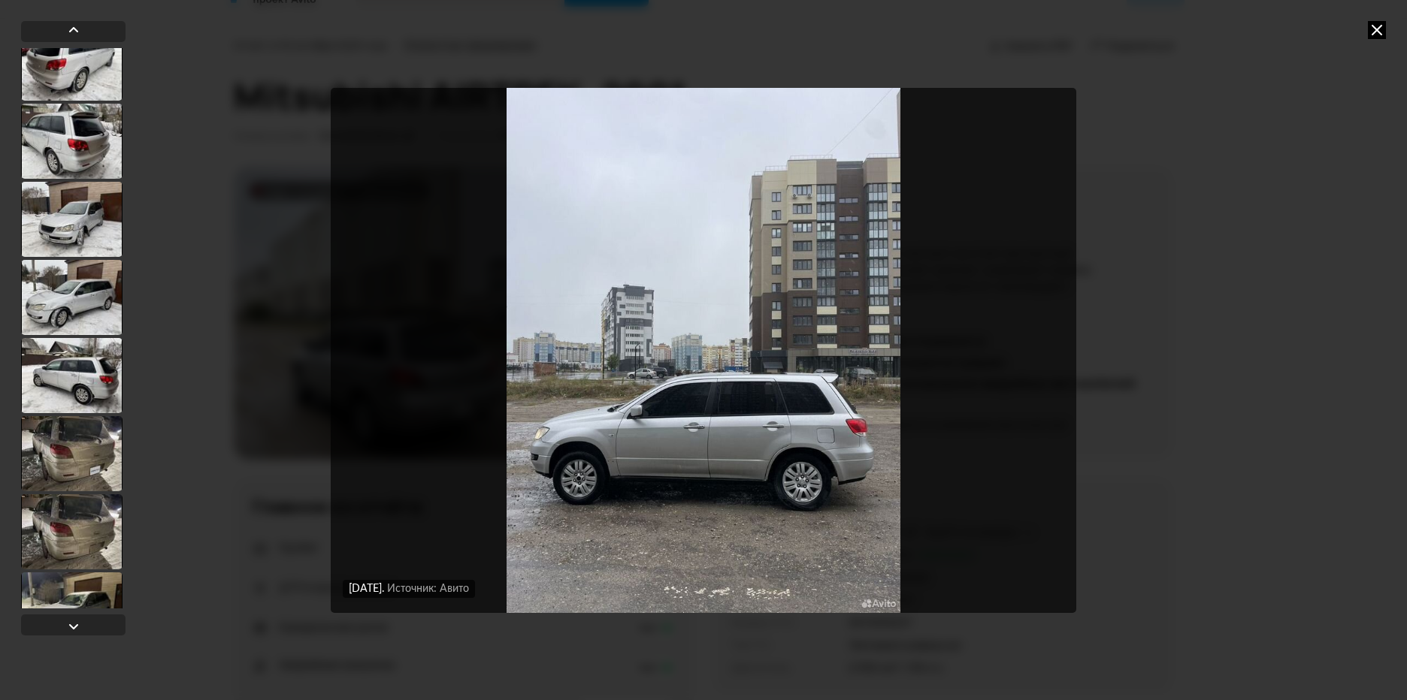
scroll to position [1428, 0]
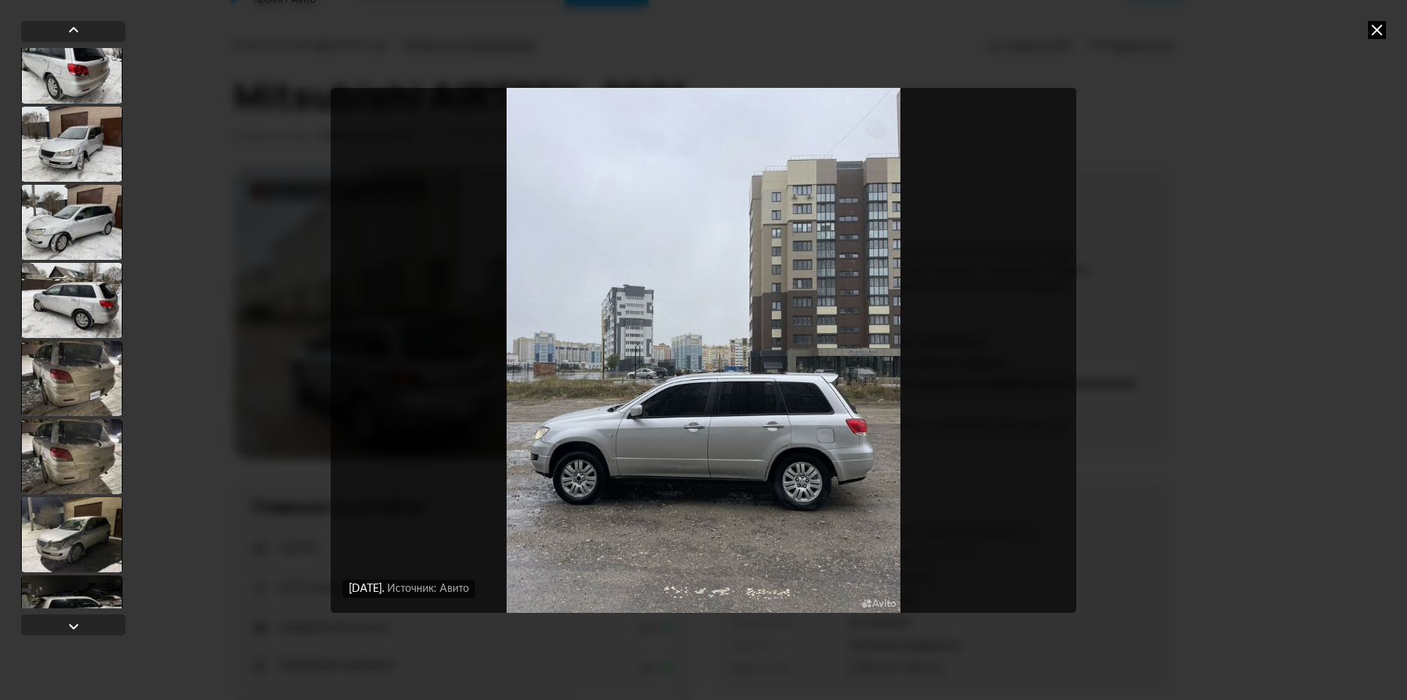
click at [90, 316] on div at bounding box center [71, 300] width 101 height 75
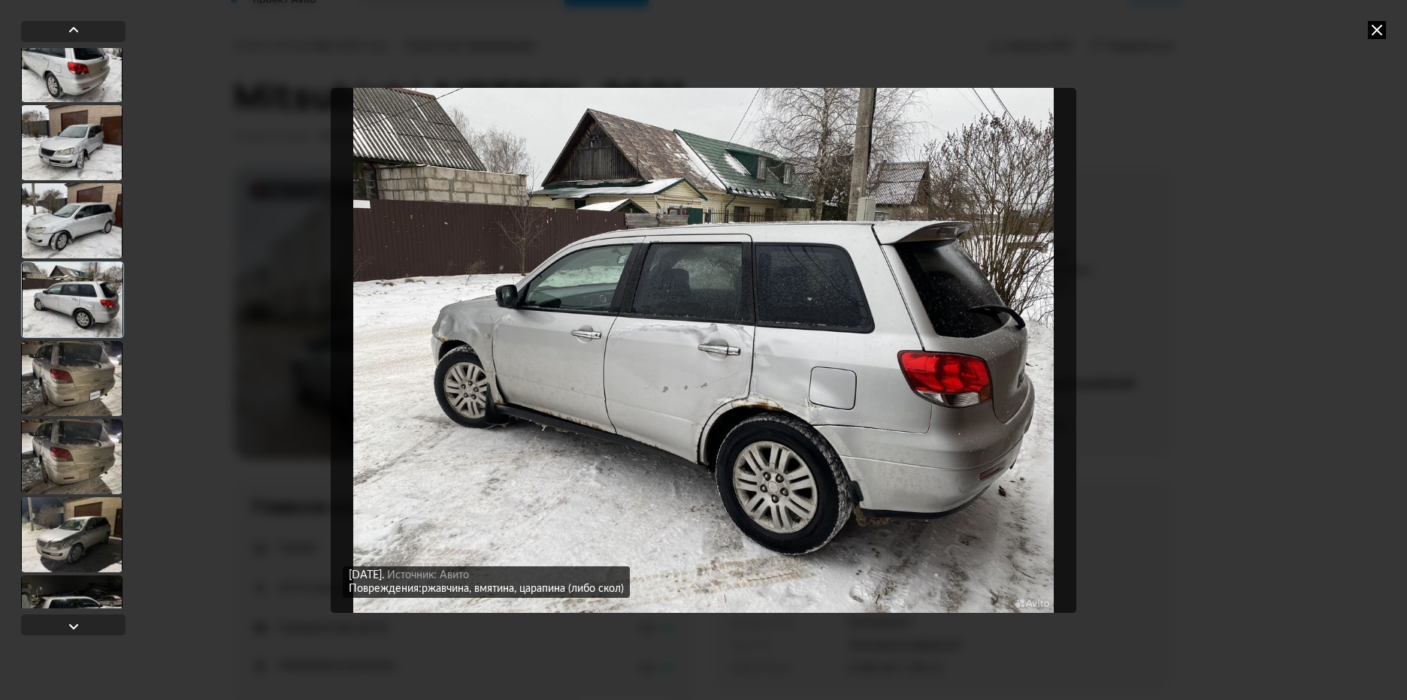
scroll to position [1426, 0]
click at [765, 371] on img "Go to Slide 22" at bounding box center [703, 350] width 745 height 525
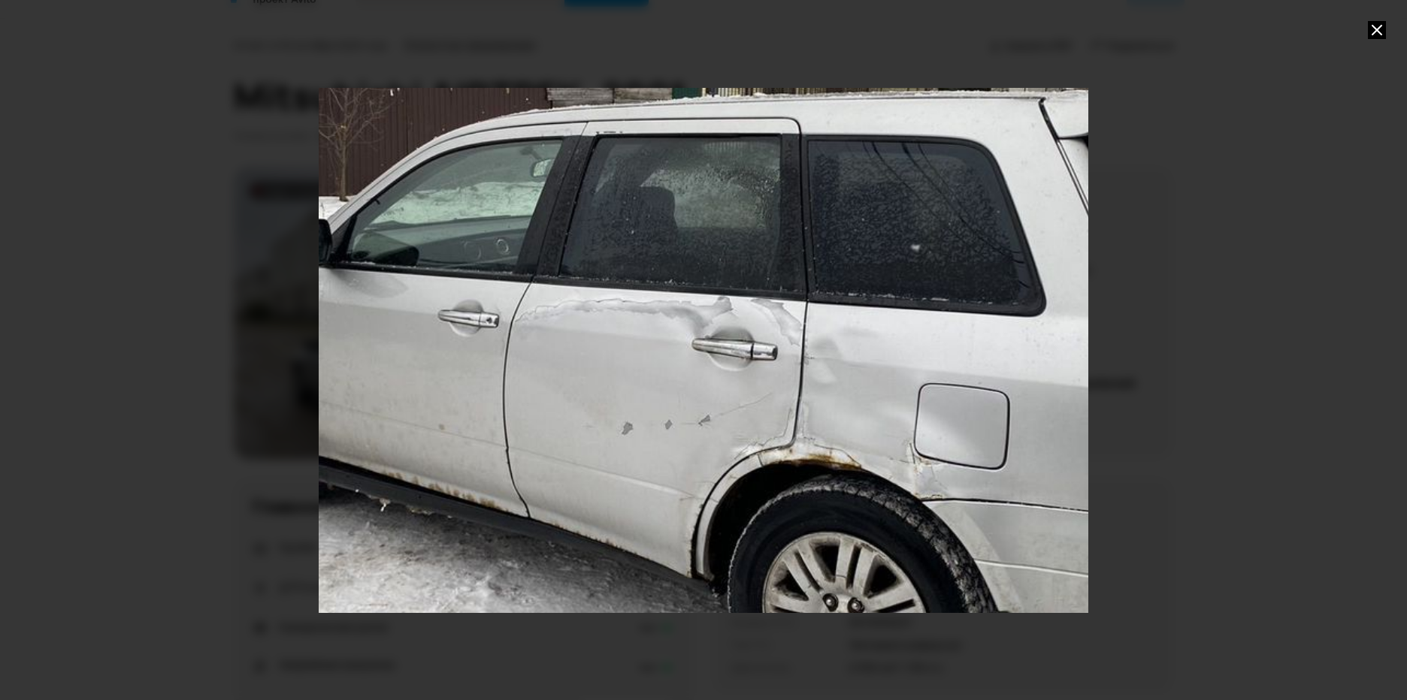
click at [824, 379] on div "Go to Slide 22" at bounding box center [703, 350] width 1539 height 1051
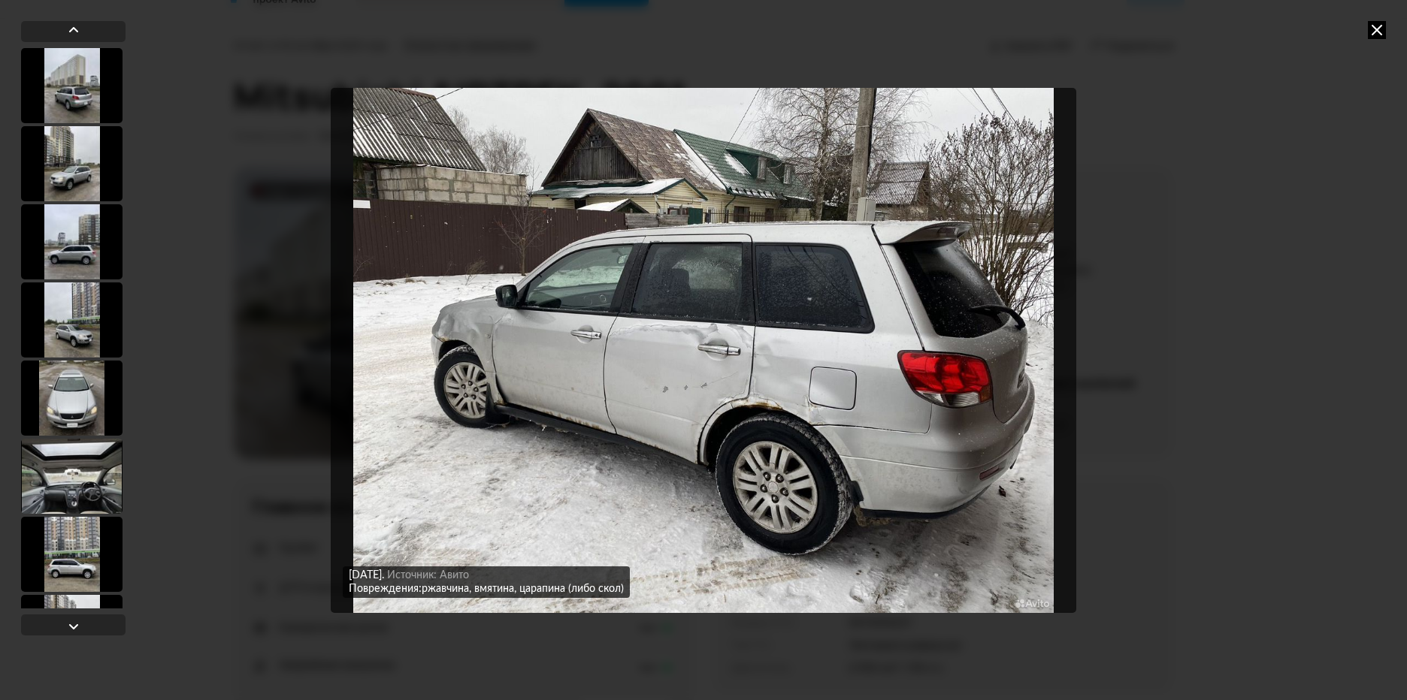
click at [767, 359] on img "Go to Slide 22" at bounding box center [703, 350] width 745 height 525
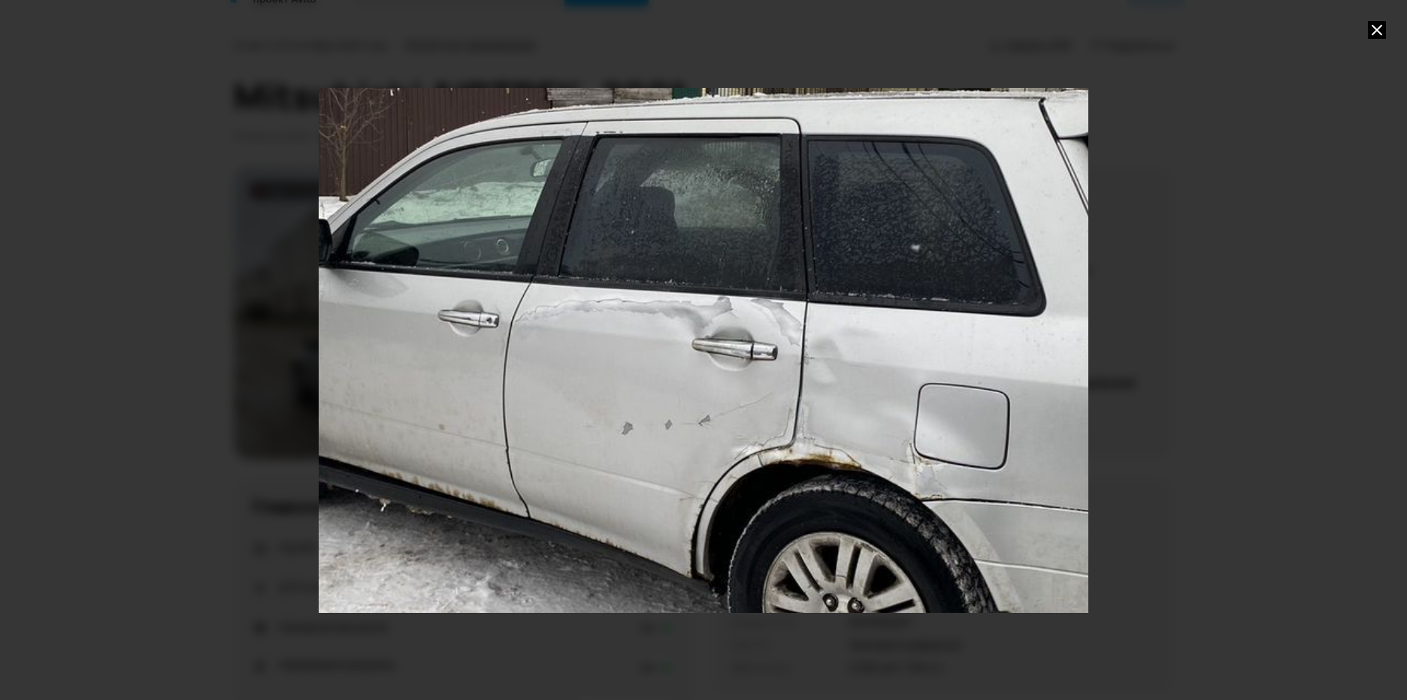
click at [834, 374] on div "Go to Slide 22" at bounding box center [703, 350] width 1539 height 1051
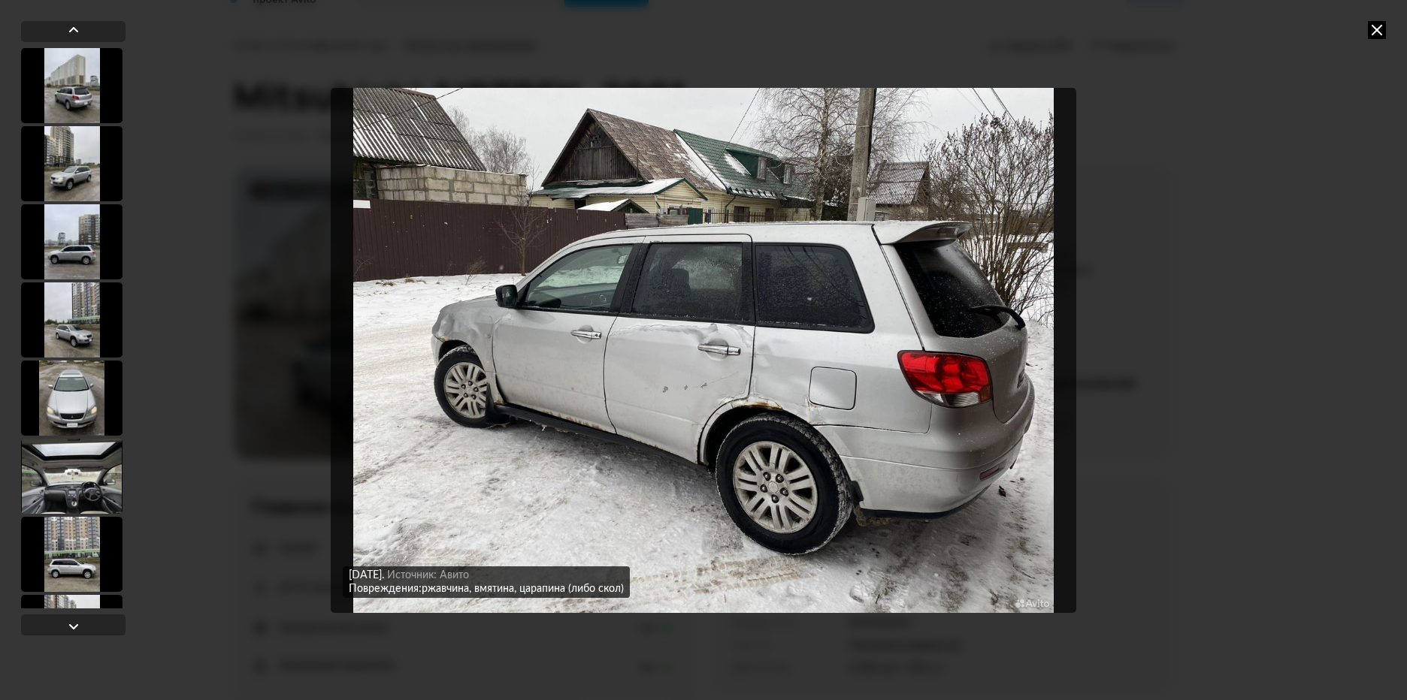
click at [1374, 26] on icon at bounding box center [1377, 30] width 18 height 18
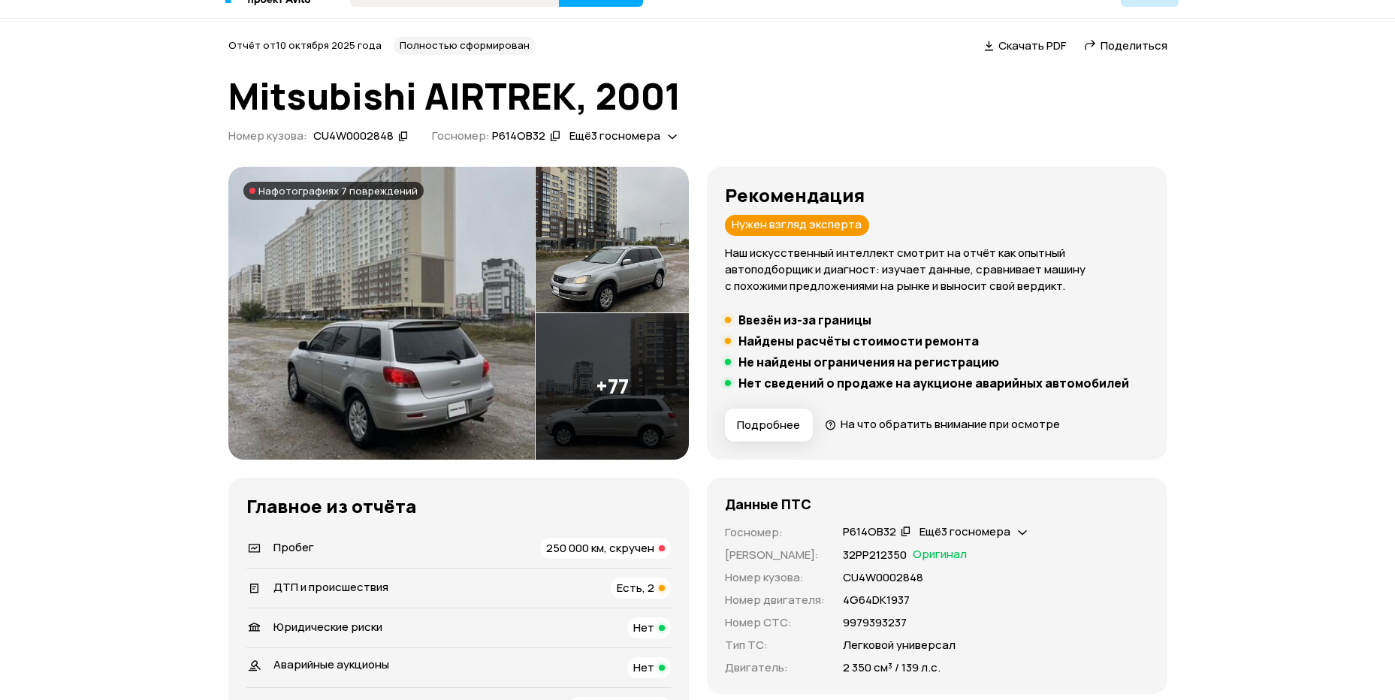
click at [602, 422] on img at bounding box center [612, 386] width 153 height 147
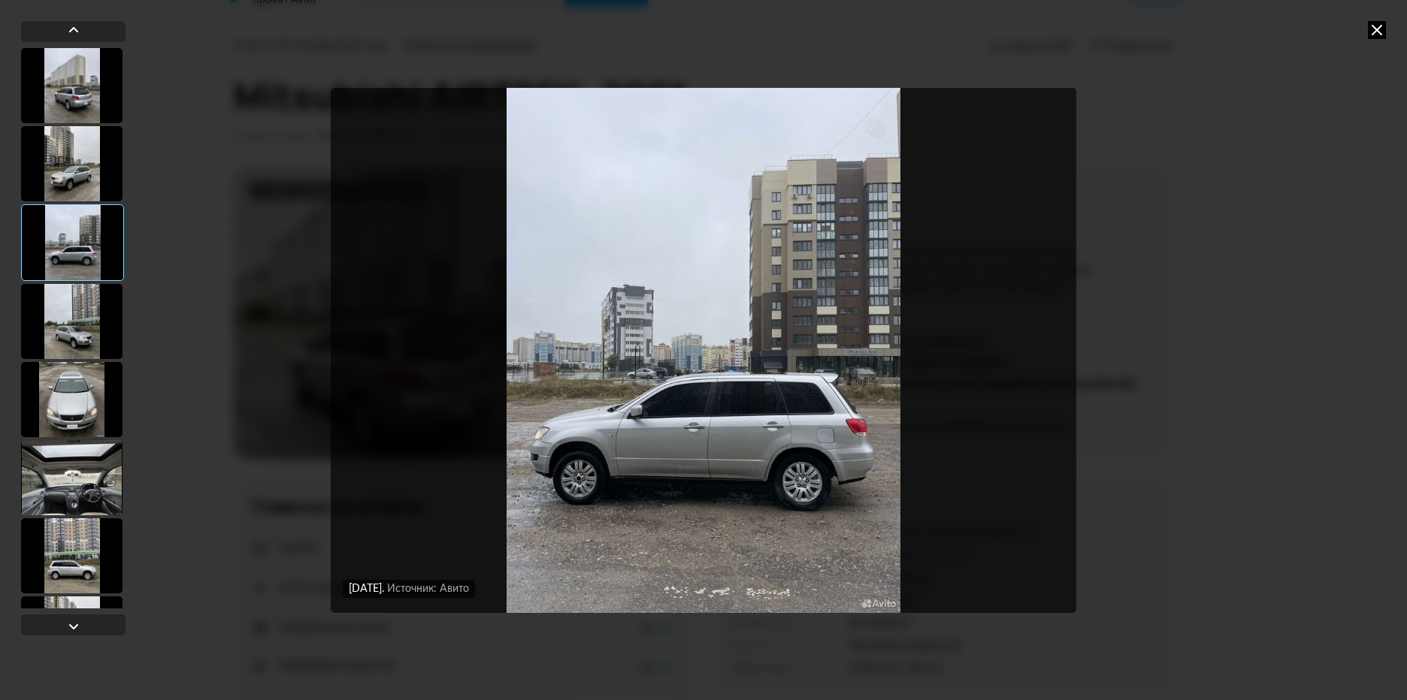
click at [100, 403] on div at bounding box center [71, 399] width 101 height 75
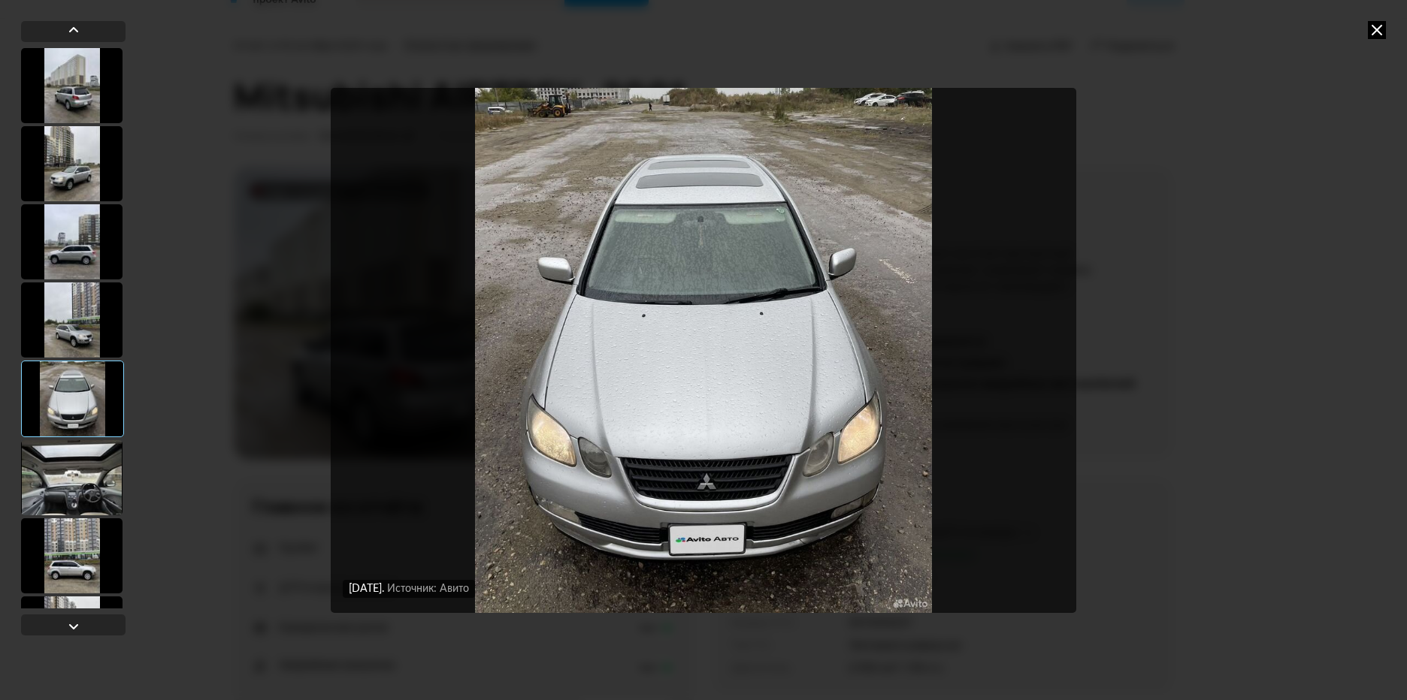
click at [92, 487] on div at bounding box center [71, 477] width 101 height 75
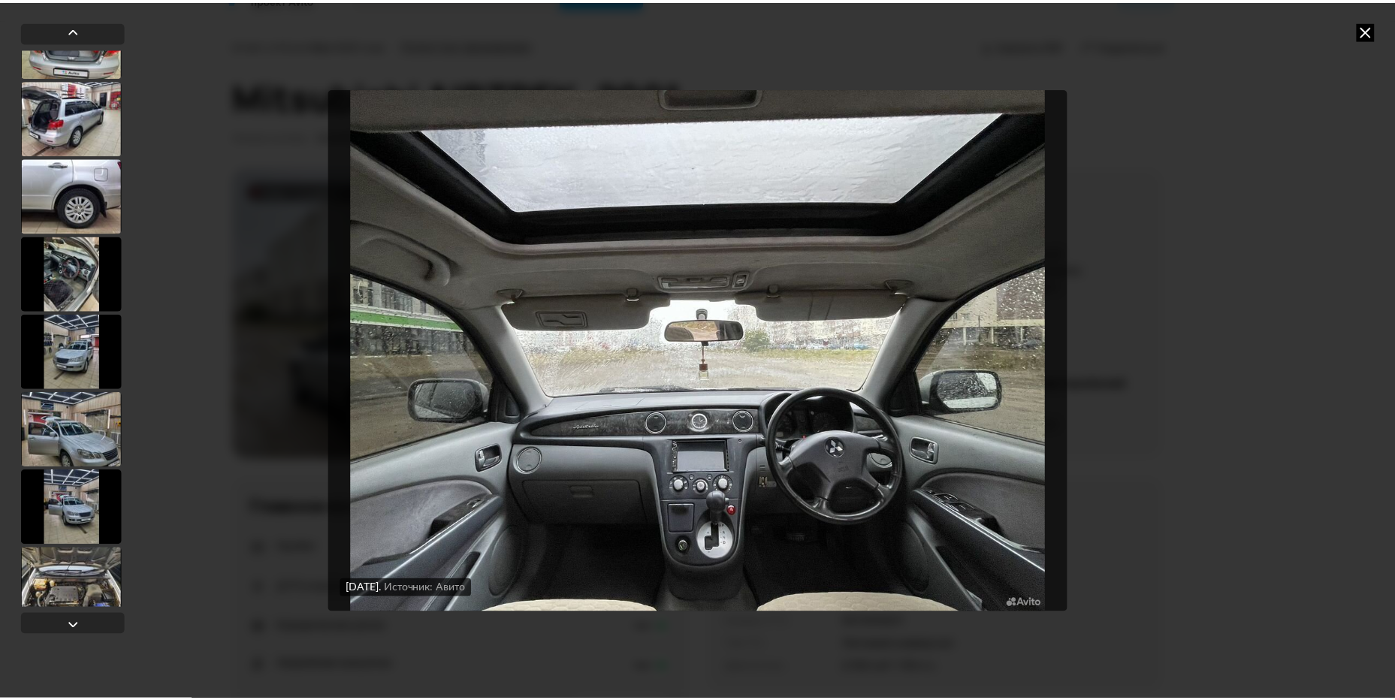
scroll to position [2780, 0]
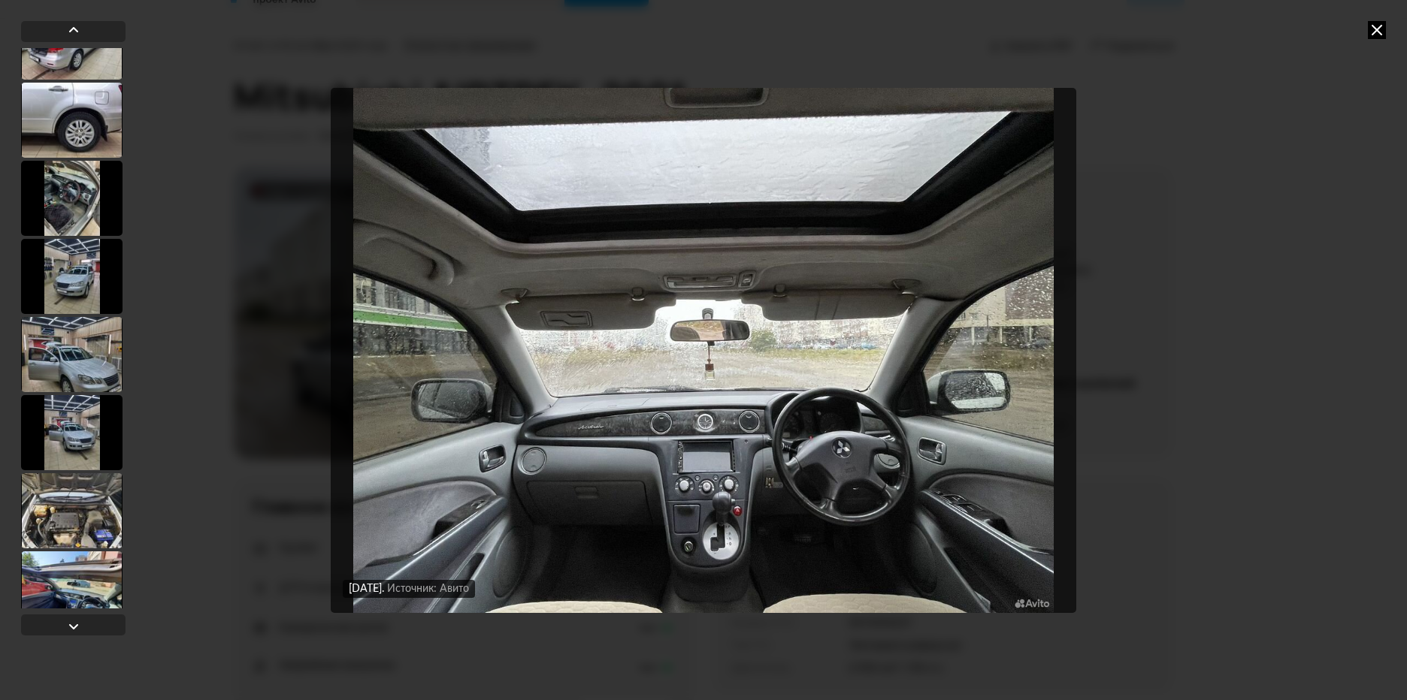
click at [1381, 23] on icon at bounding box center [1377, 30] width 18 height 18
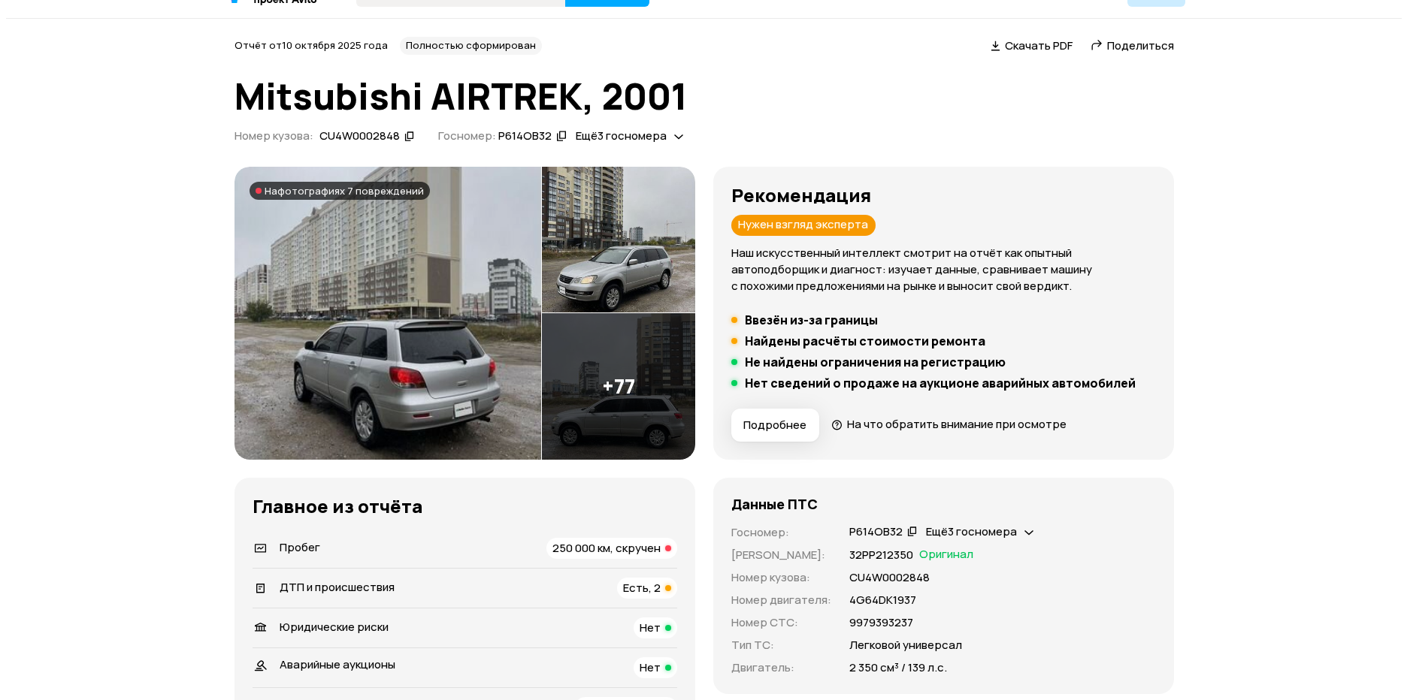
scroll to position [0, 0]
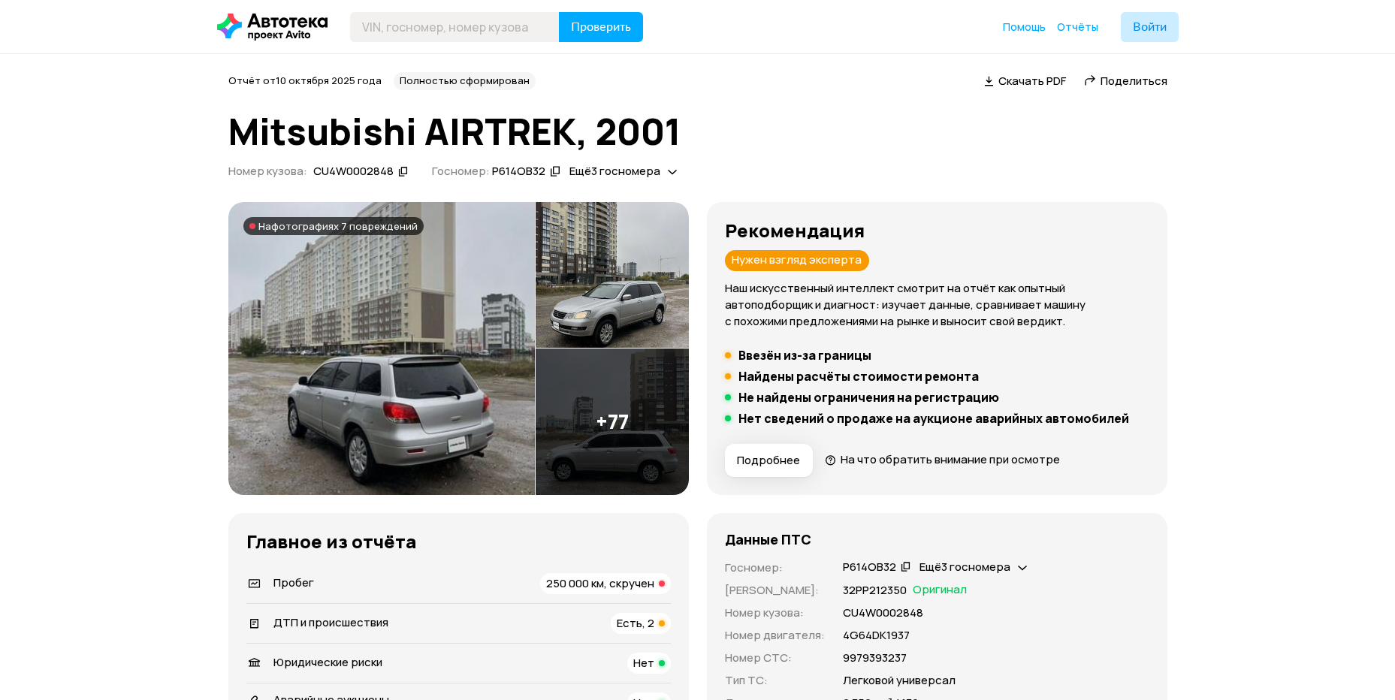
click at [651, 407] on img at bounding box center [612, 422] width 153 height 147
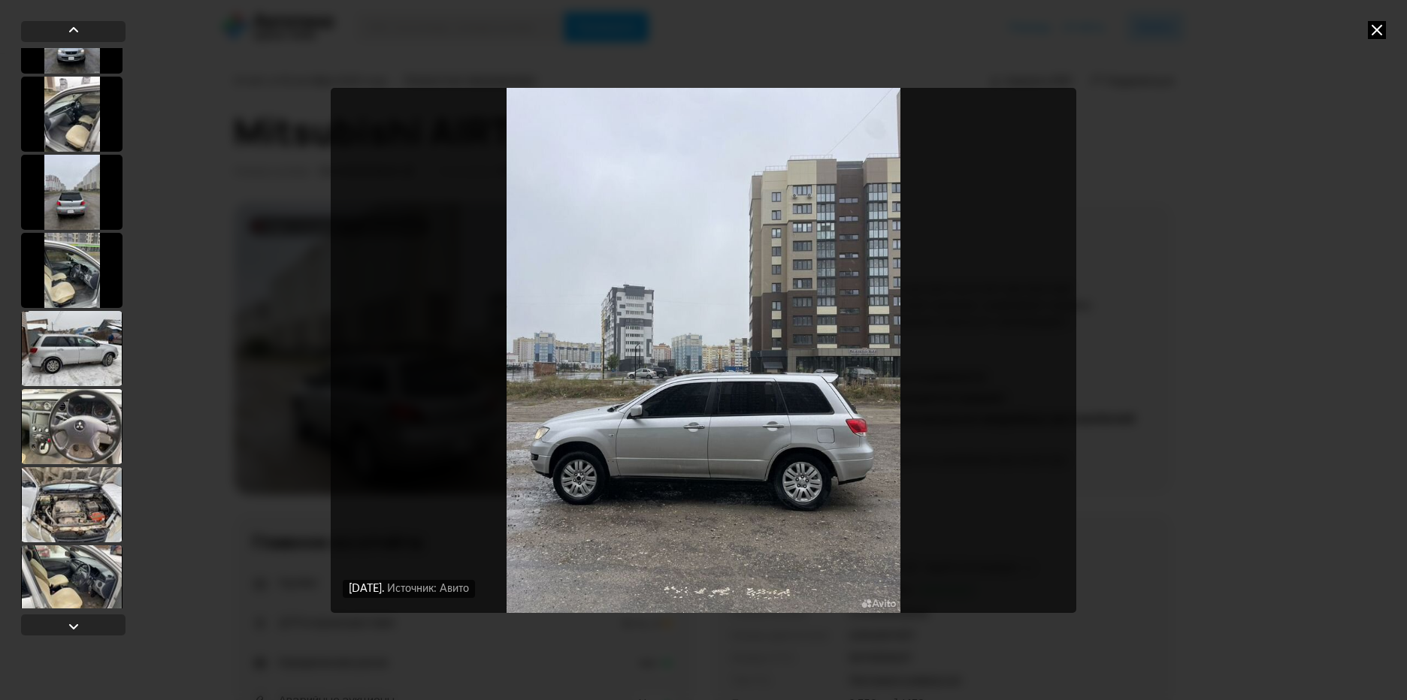
scroll to position [751, 0]
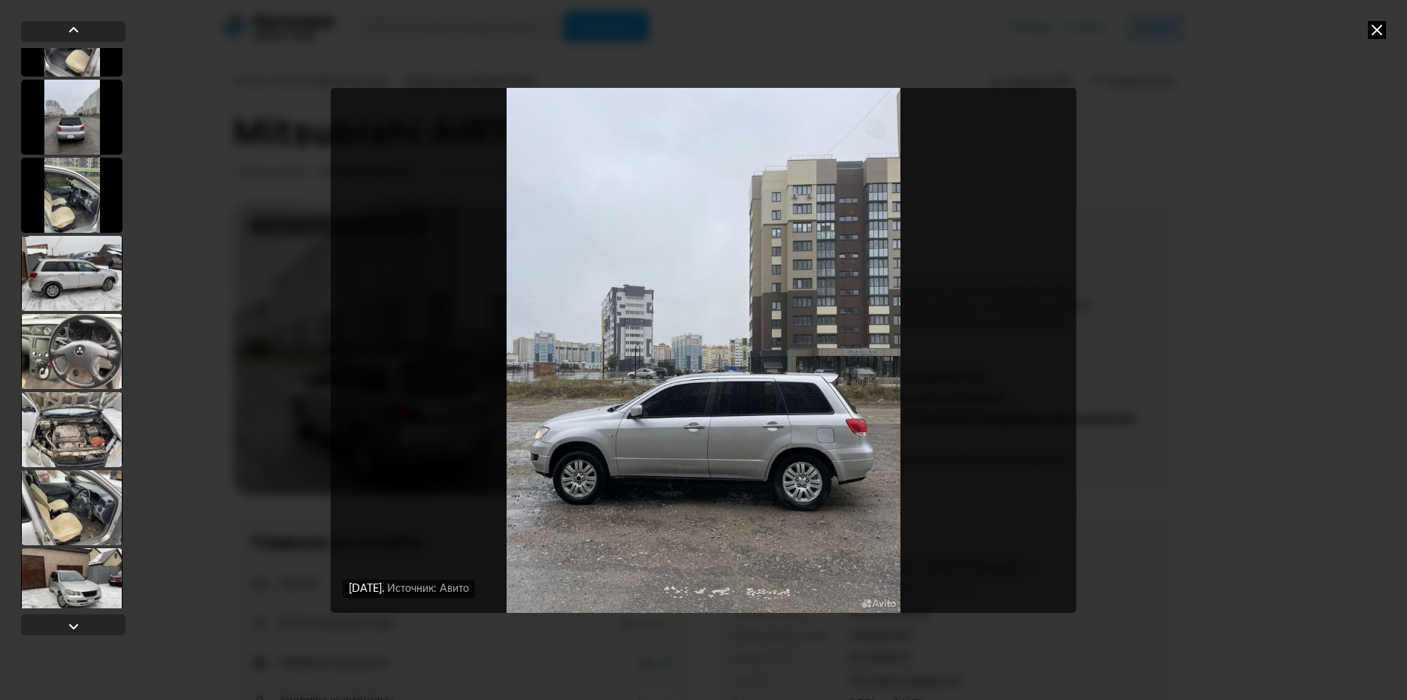
click at [89, 352] on div at bounding box center [71, 351] width 101 height 75
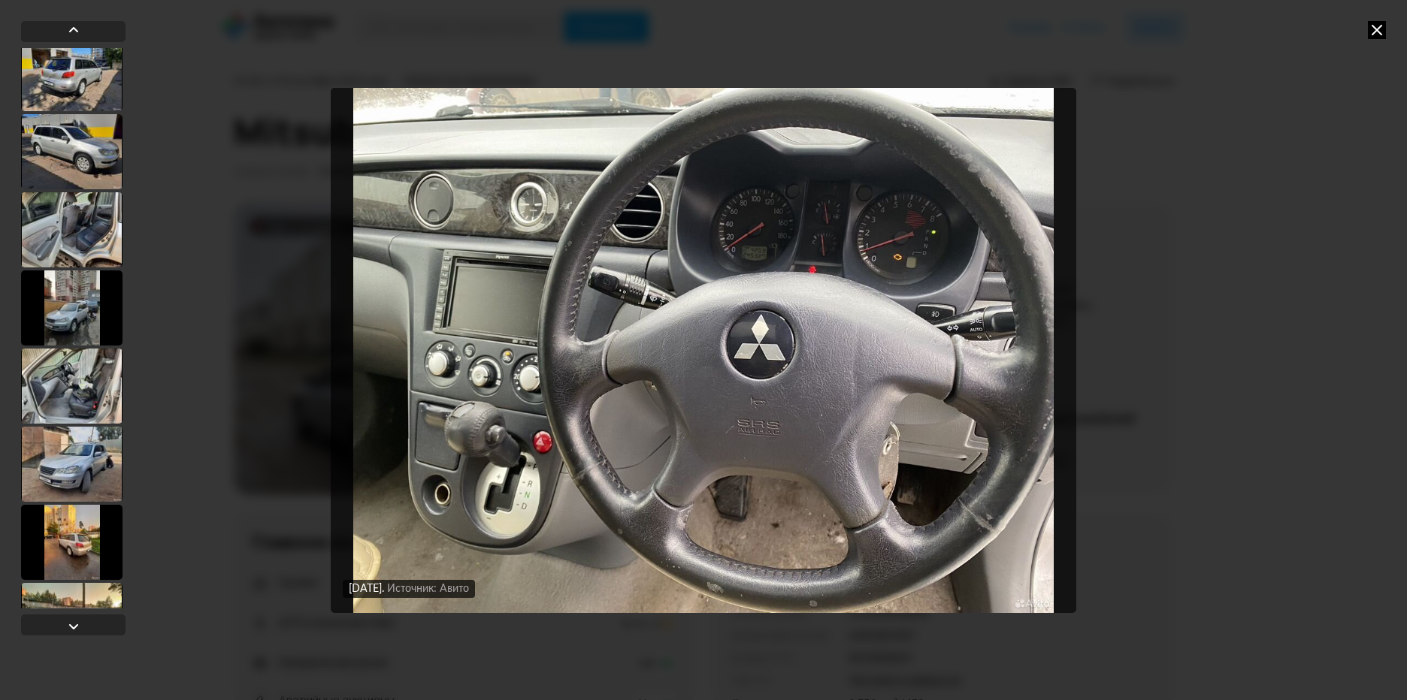
scroll to position [3606, 0]
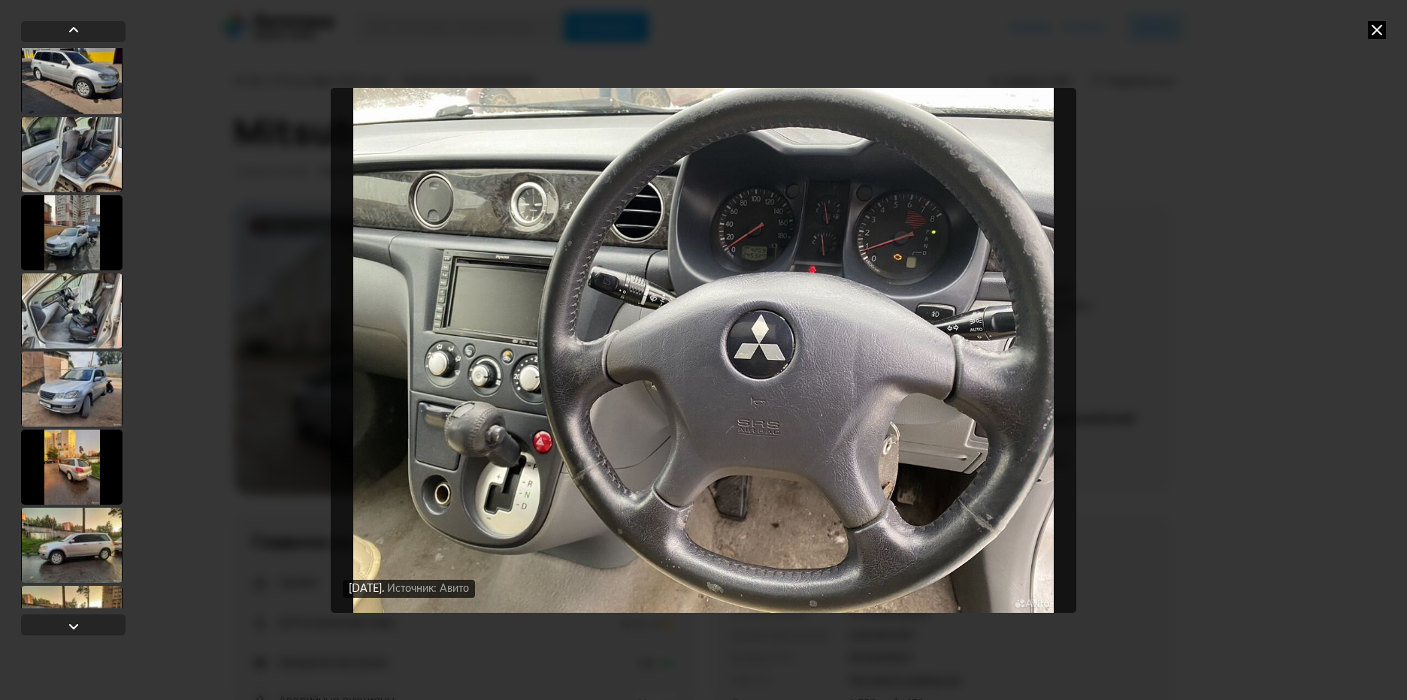
click at [102, 382] on div at bounding box center [71, 389] width 101 height 75
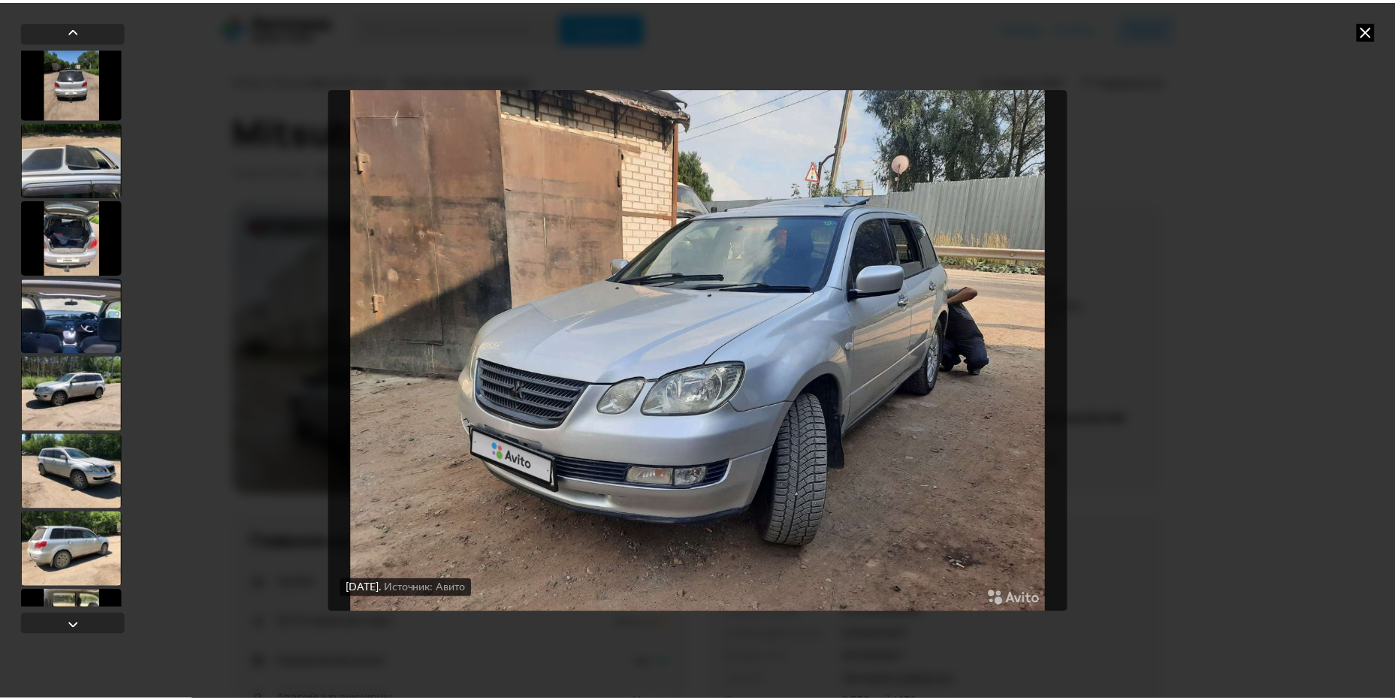
scroll to position [5693, 0]
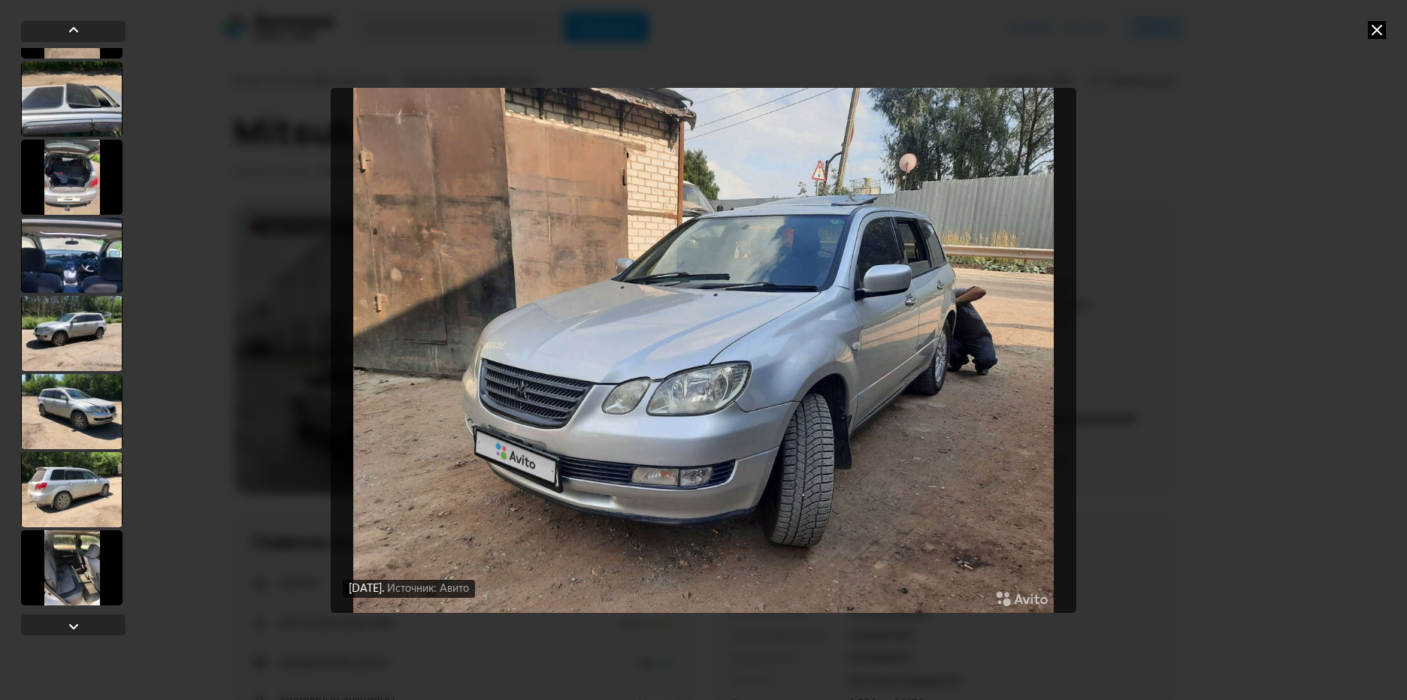
click at [1370, 30] on icon at bounding box center [1377, 30] width 18 height 18
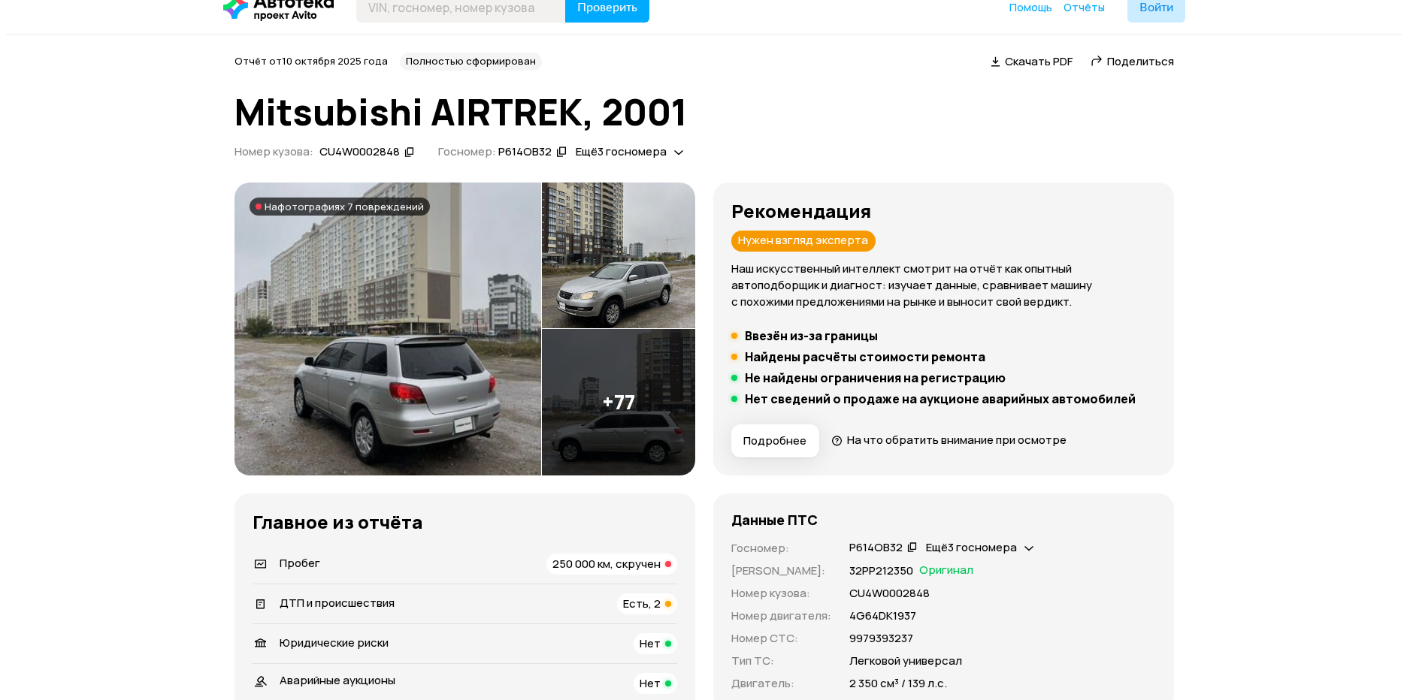
scroll to position [12, 0]
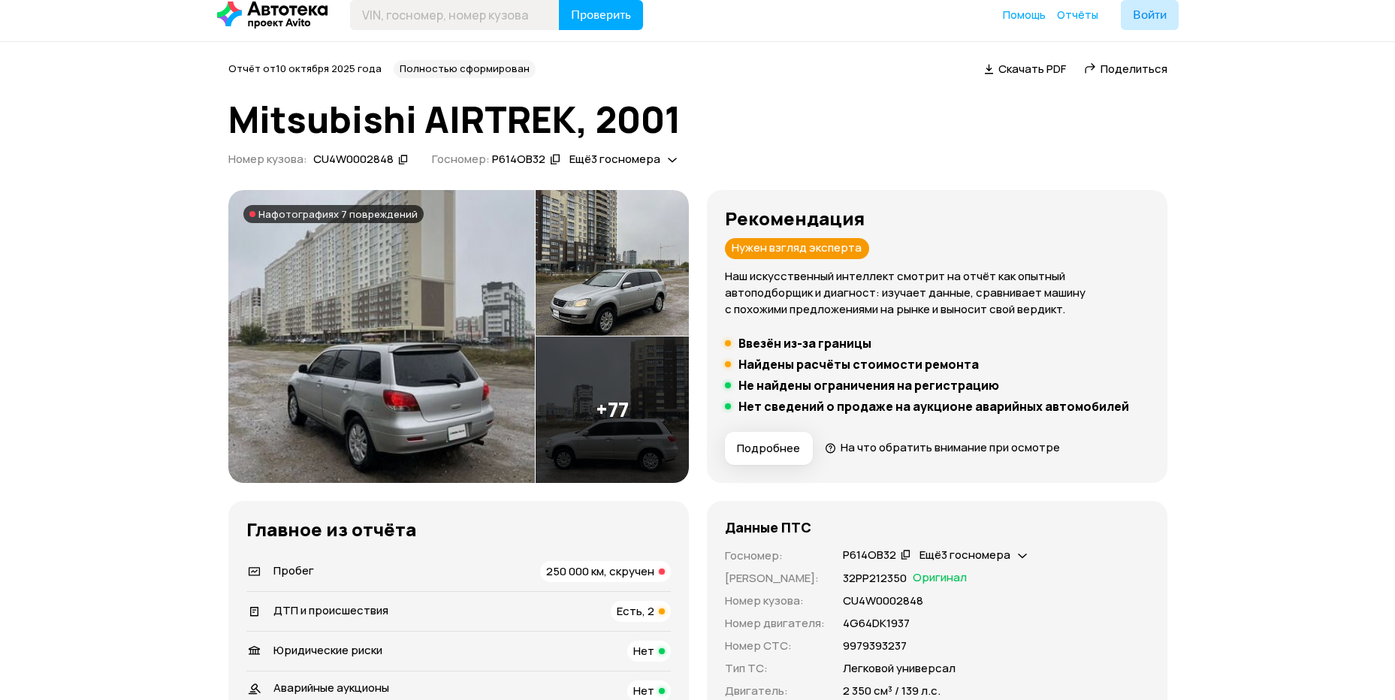
click at [612, 422] on img at bounding box center [612, 410] width 153 height 147
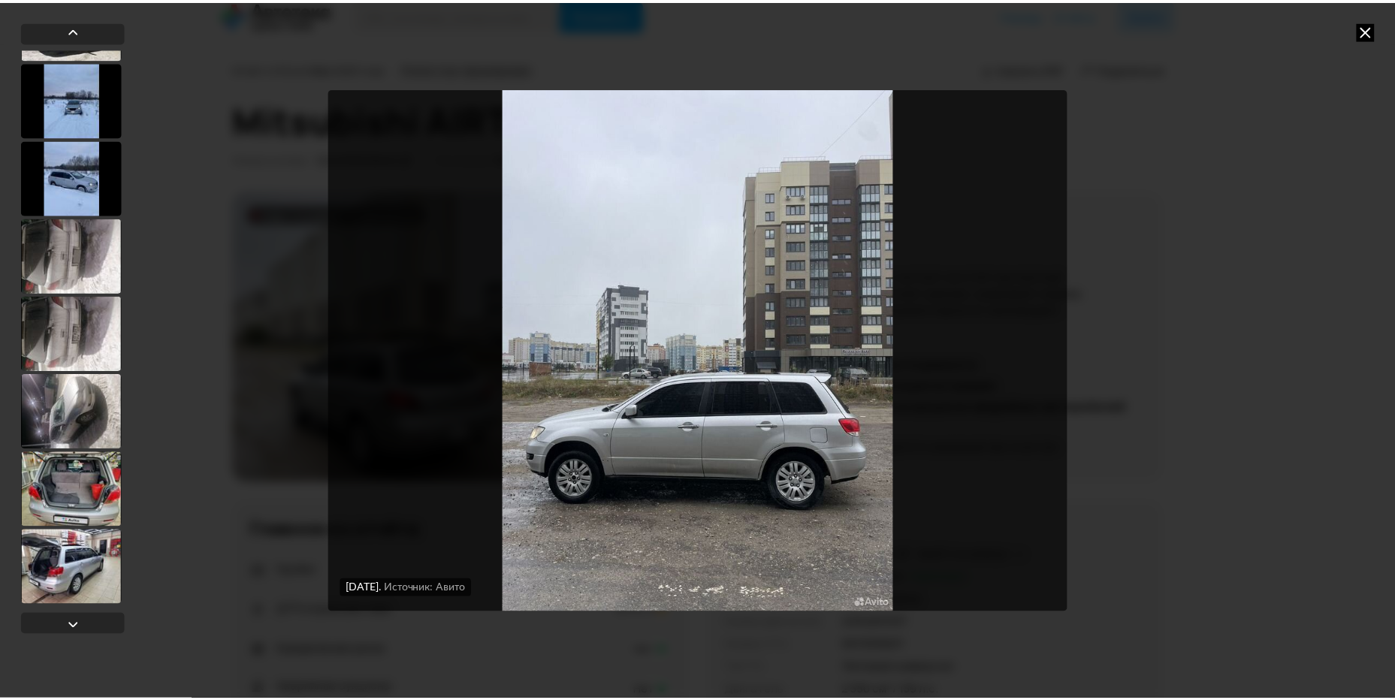
scroll to position [2330, 0]
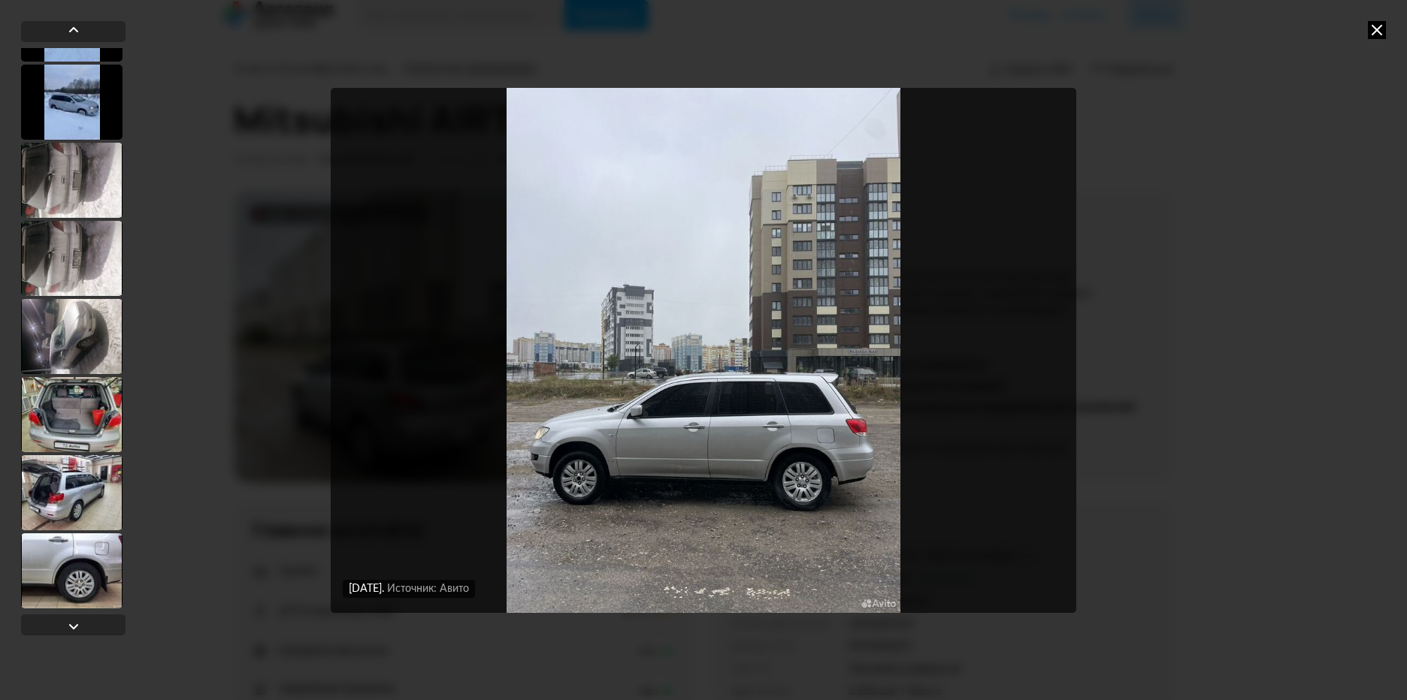
click at [1377, 21] on div "[DATE] Источник: Авито [DATE] Источник: Авито [DATE] Источник: Авито [DATE] Ист…" at bounding box center [703, 350] width 1407 height 700
click at [1375, 25] on icon at bounding box center [1377, 30] width 18 height 18
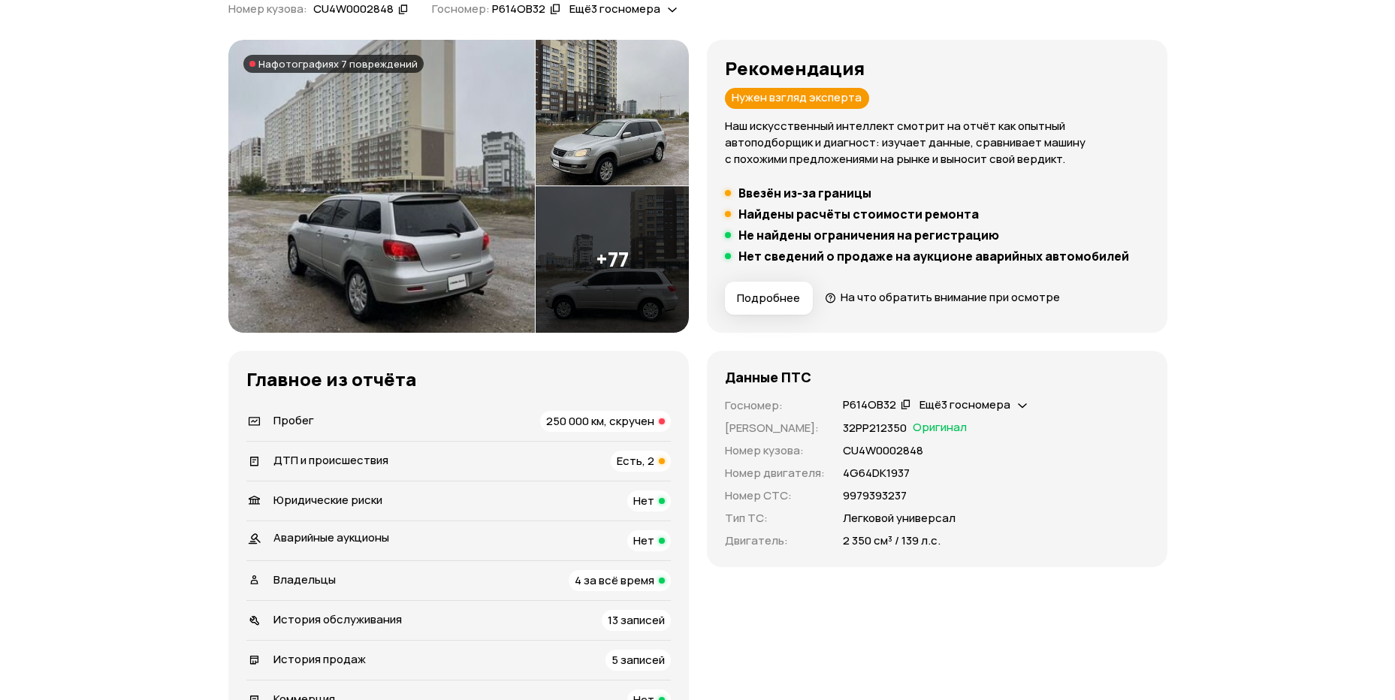
scroll to position [237, 0]
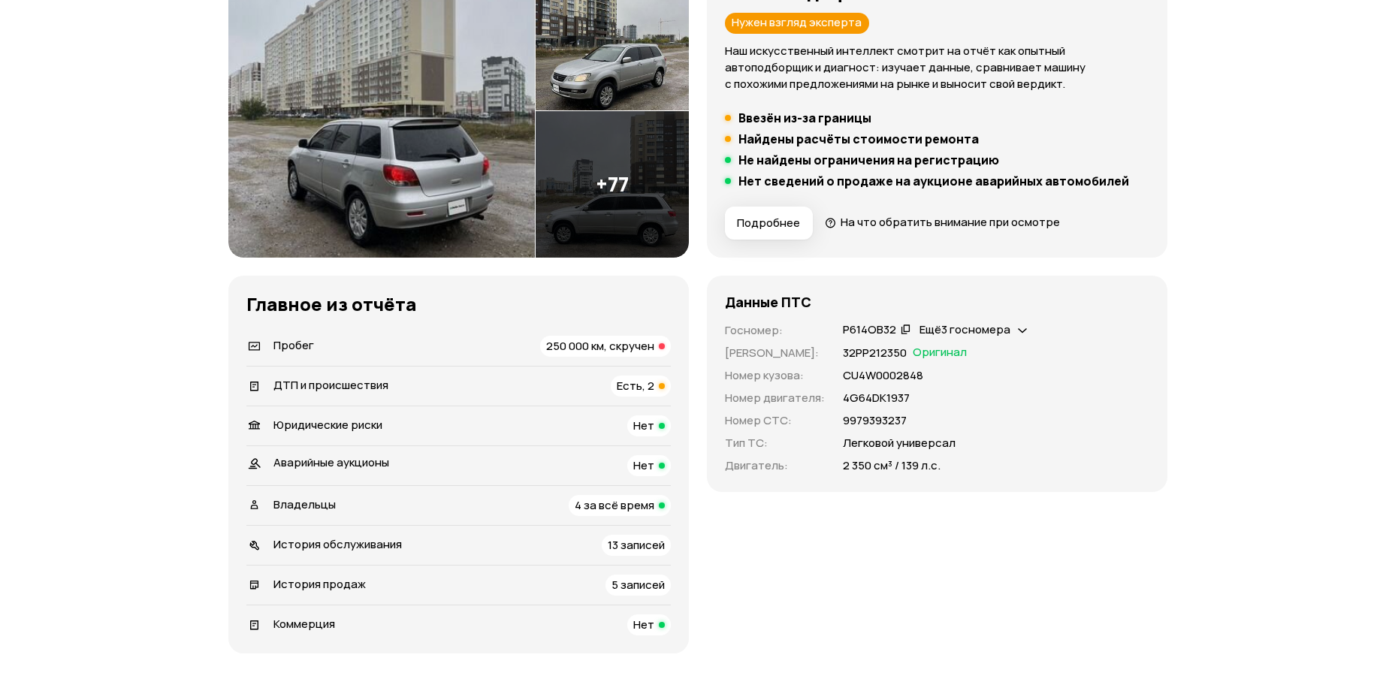
click at [637, 353] on span "250 000 км, скручен" at bounding box center [600, 346] width 108 height 16
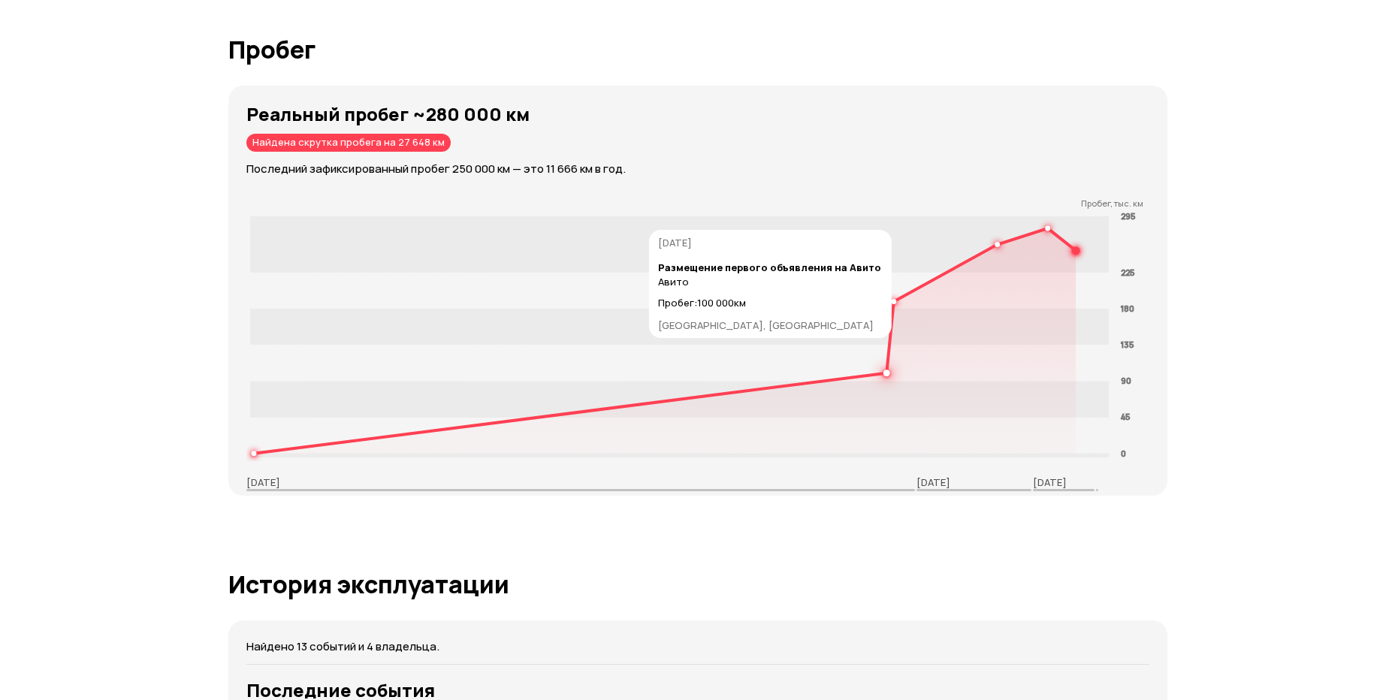
scroll to position [2336, 0]
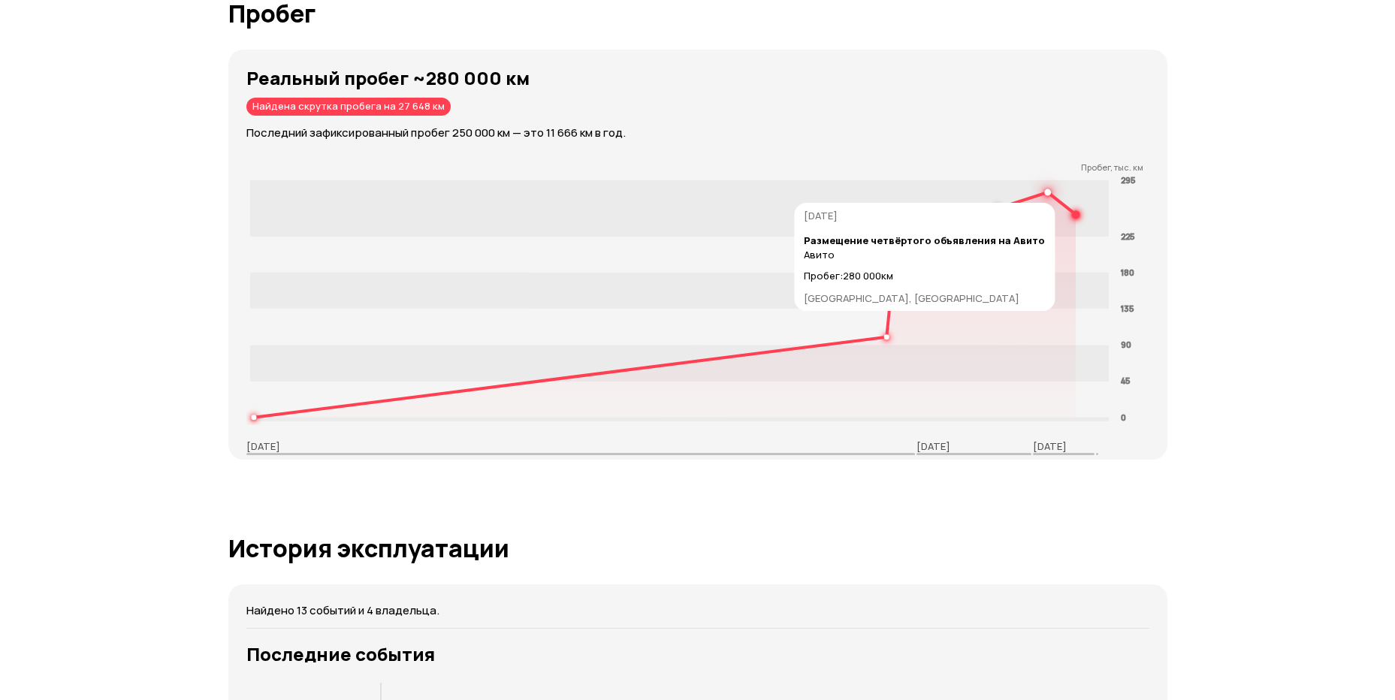
click at [1046, 195] on icon at bounding box center [664, 304] width 823 height 225
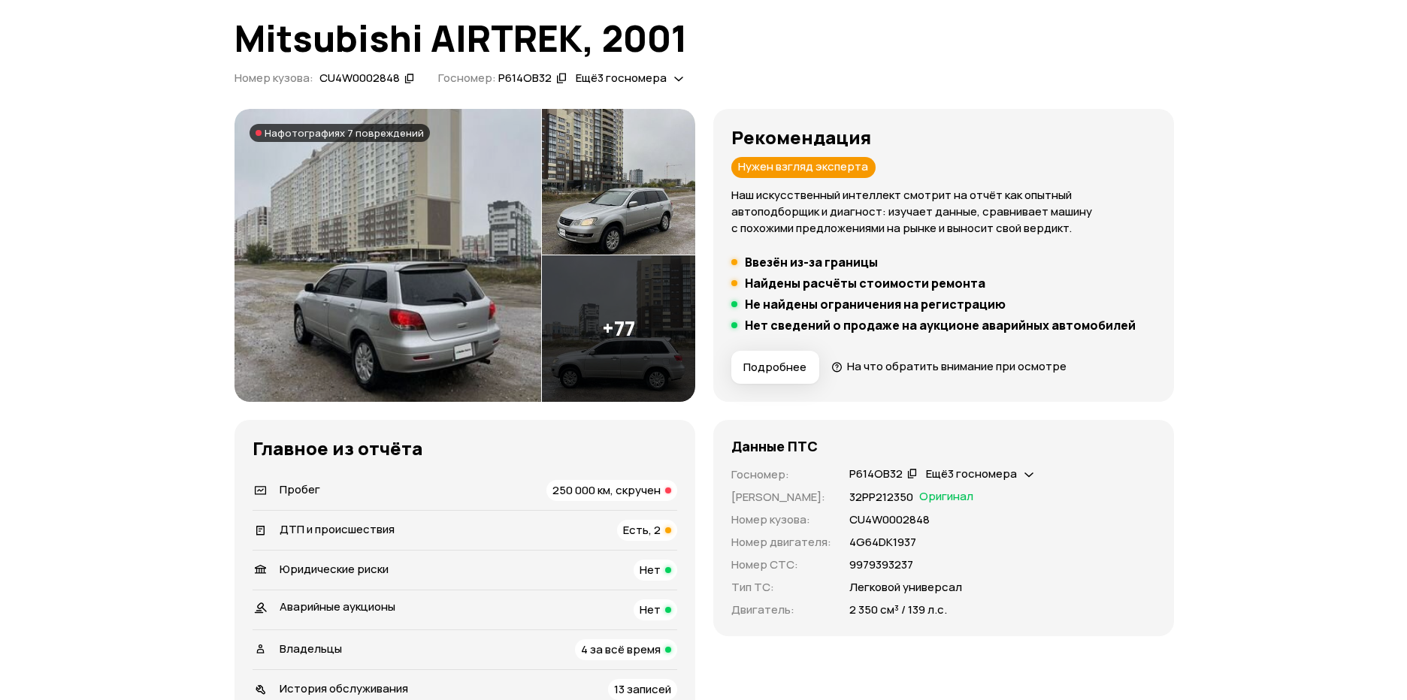
scroll to position [36, 0]
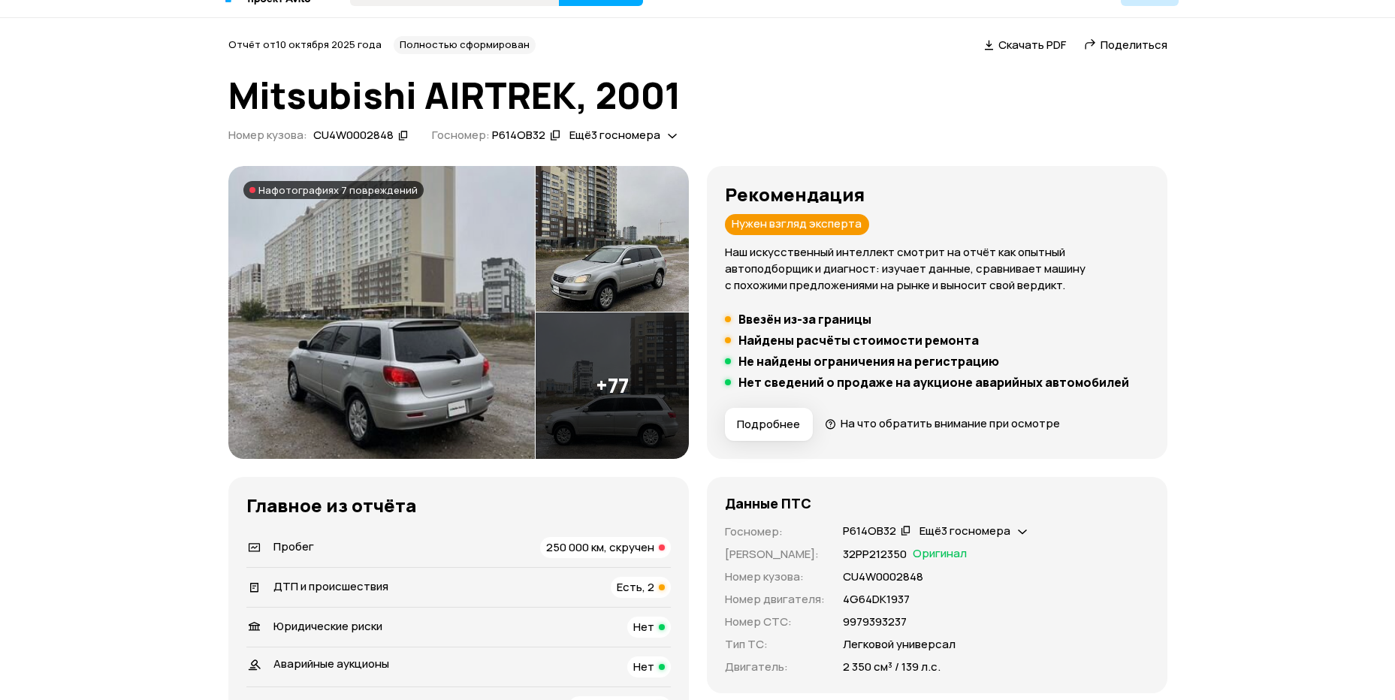
click at [603, 379] on img at bounding box center [612, 386] width 153 height 147
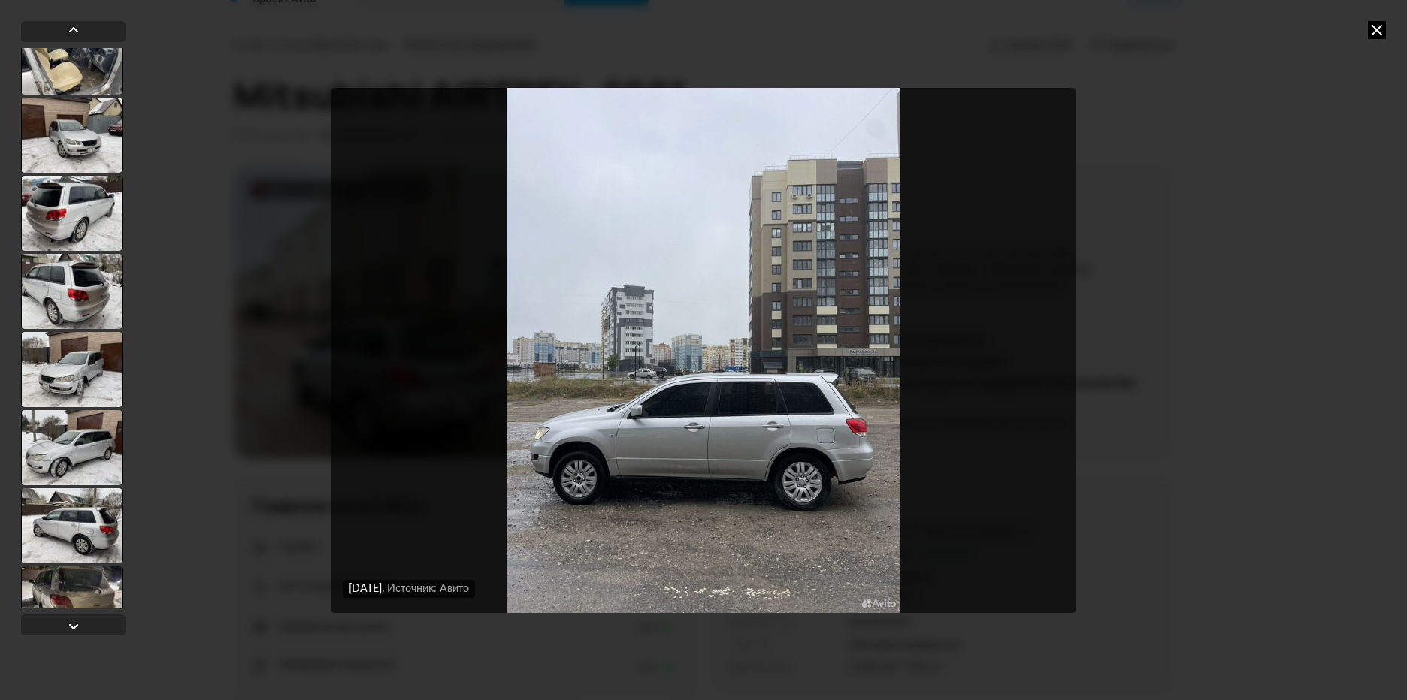
scroll to position [1278, 0]
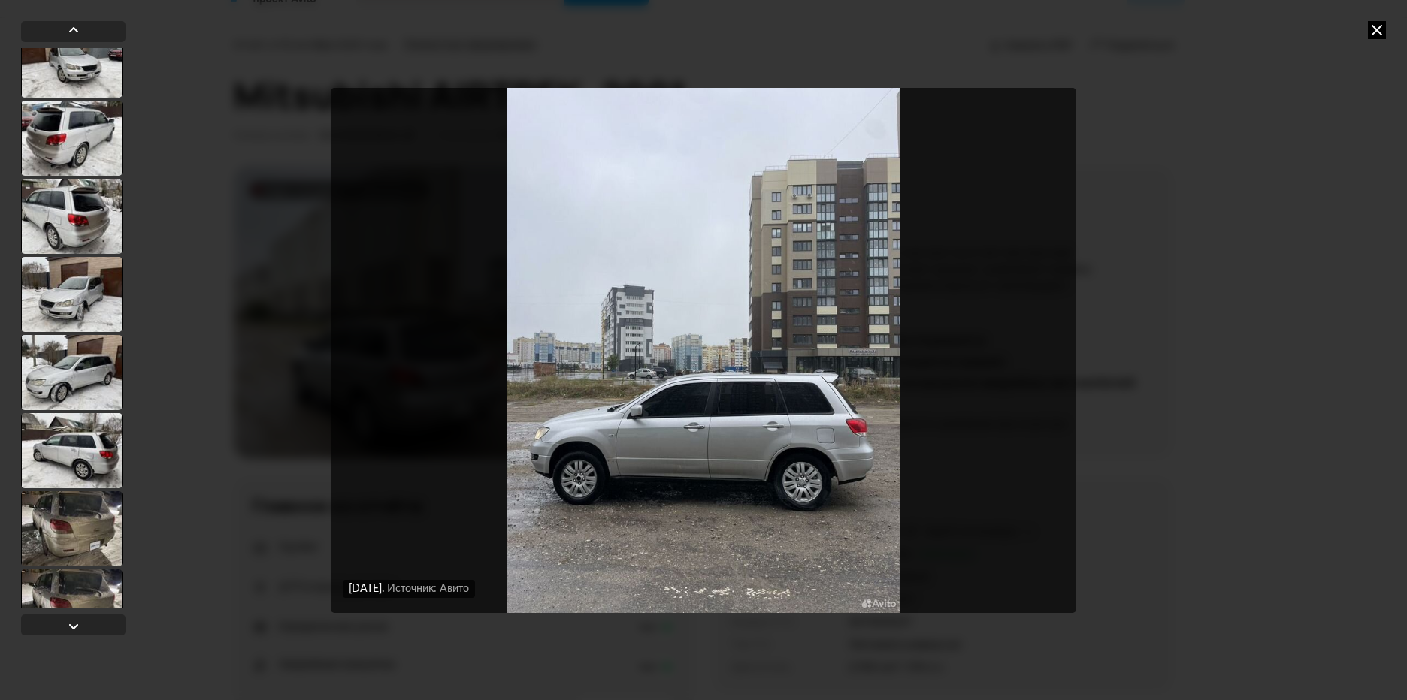
click at [92, 467] on div at bounding box center [71, 450] width 101 height 75
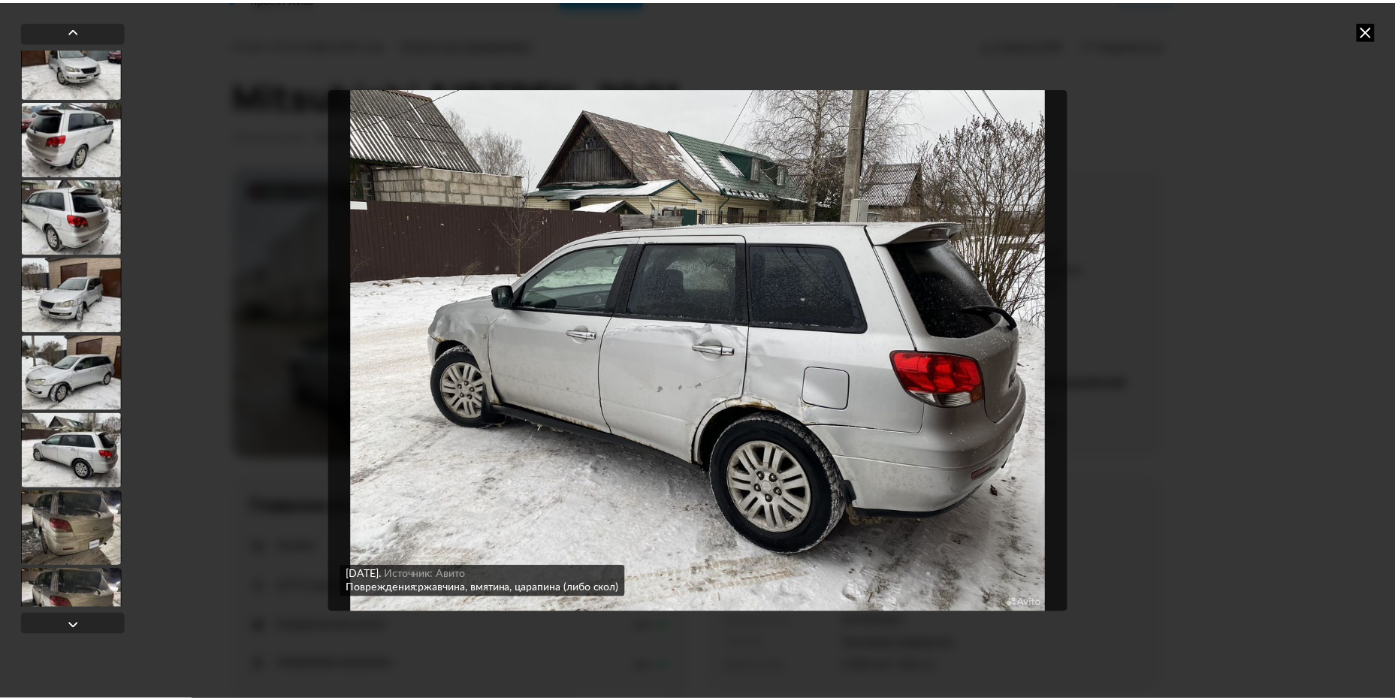
scroll to position [1276, 0]
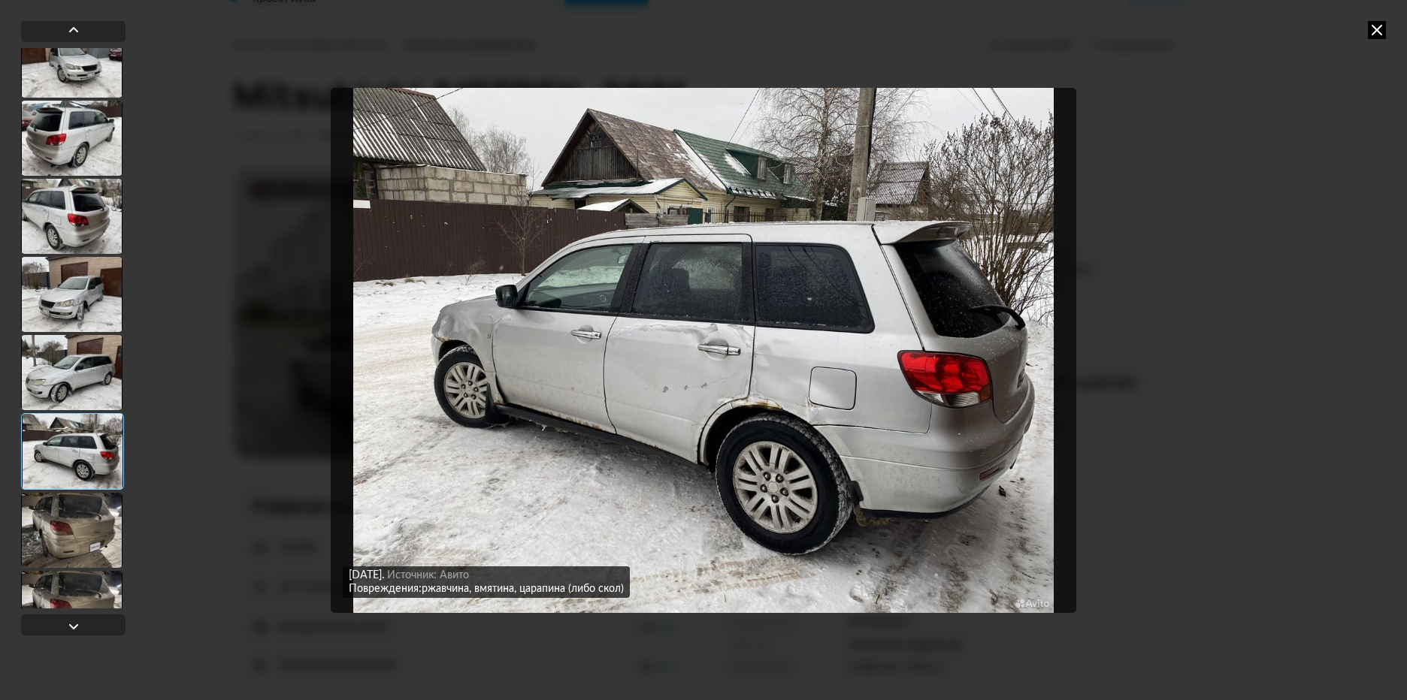
click at [1375, 33] on icon at bounding box center [1377, 30] width 18 height 18
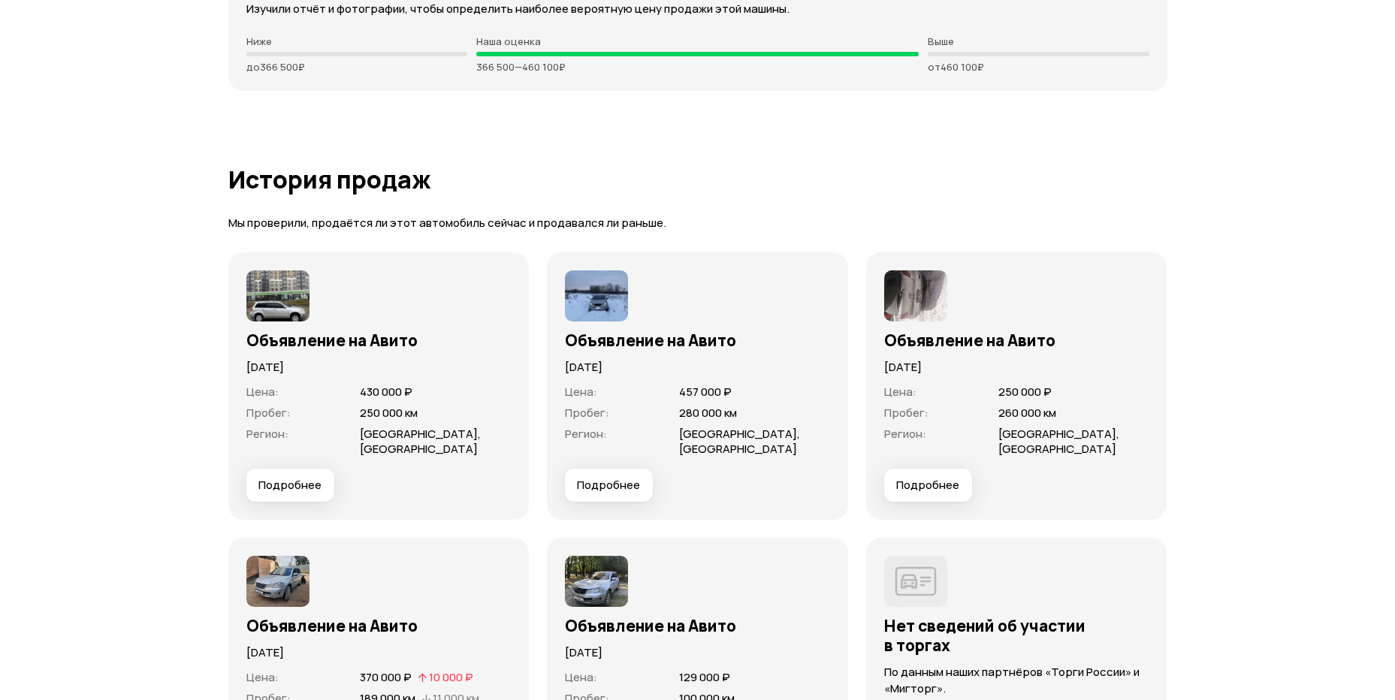
scroll to position [4192, 0]
